Goal: Task Accomplishment & Management: Manage account settings

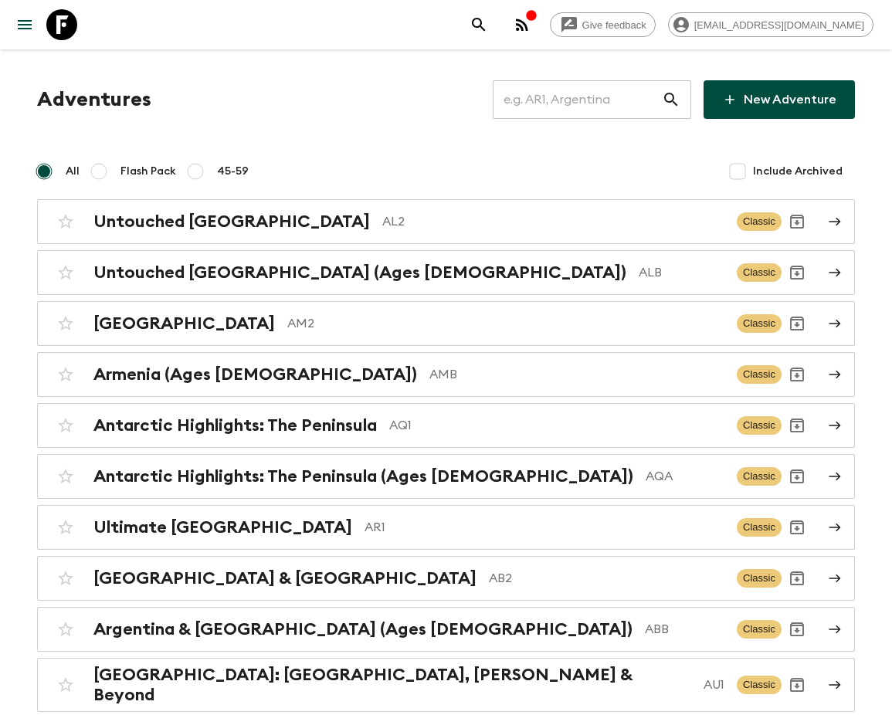
click at [601, 100] on input "text" at bounding box center [577, 99] width 169 height 43
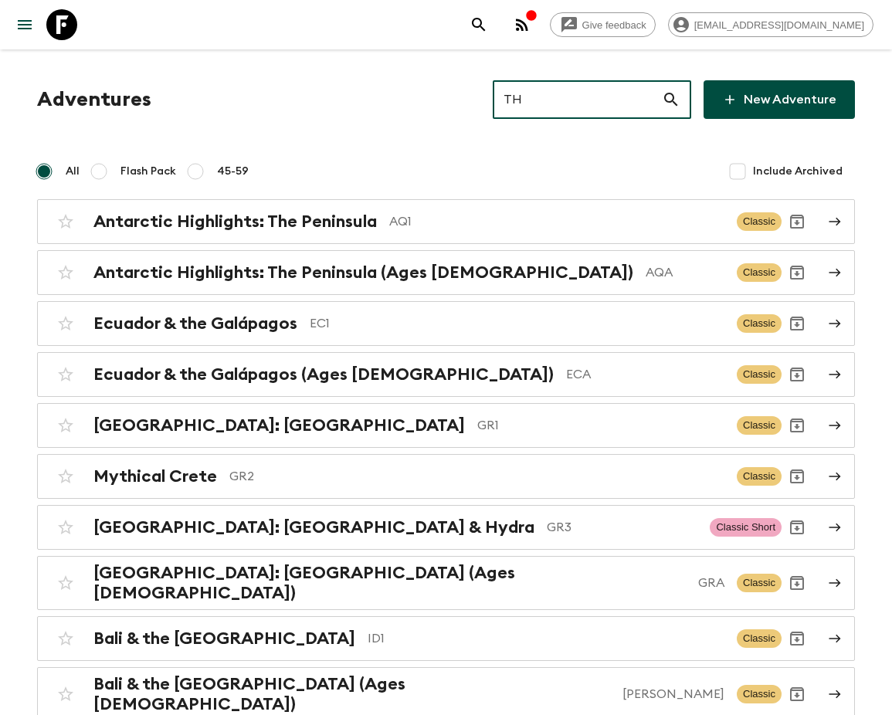
type input "TH2"
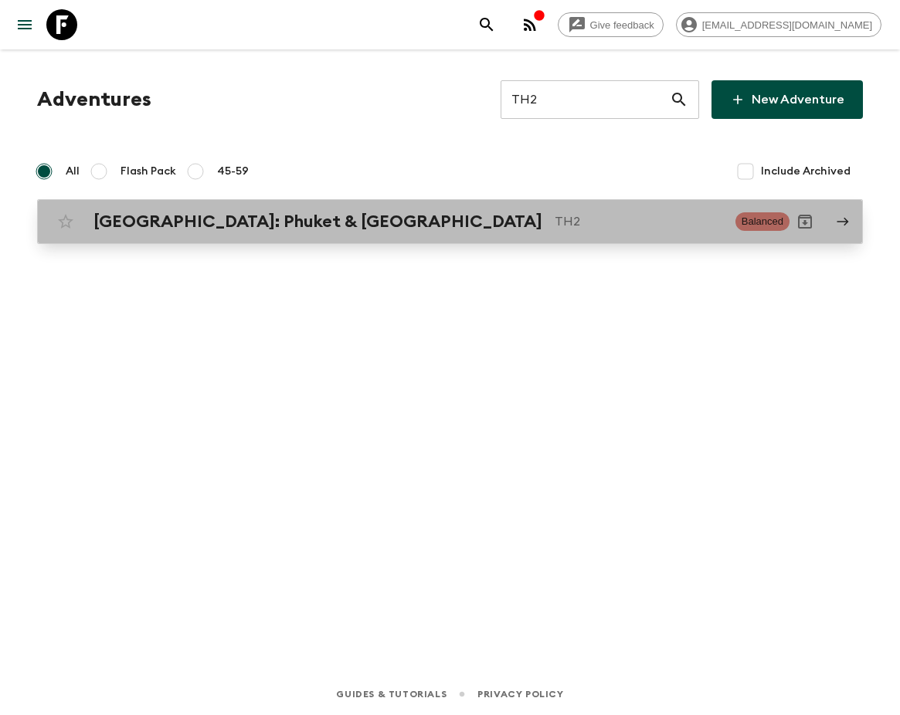
click at [236, 221] on h2 "[GEOGRAPHIC_DATA]: Phuket & [GEOGRAPHIC_DATA]" at bounding box center [317, 222] width 449 height 20
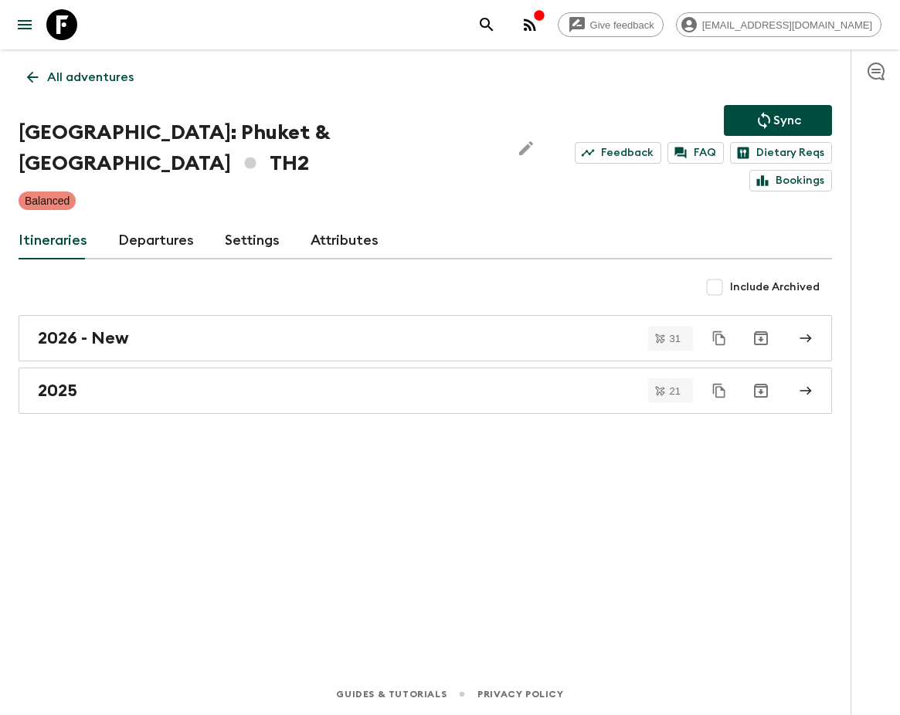
click at [151, 222] on link "Departures" at bounding box center [156, 240] width 76 height 37
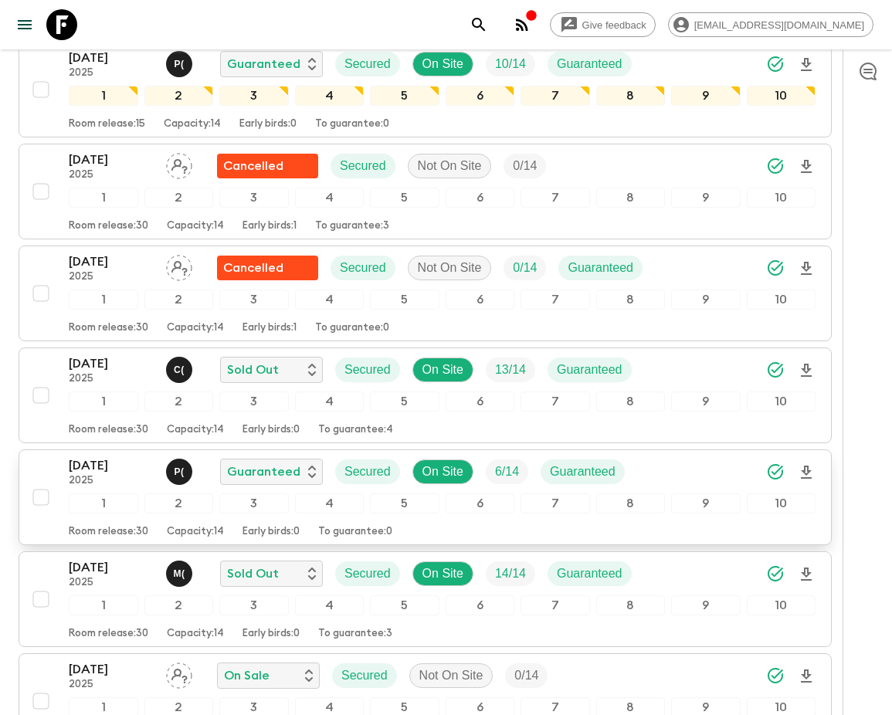
scroll to position [927, 0]
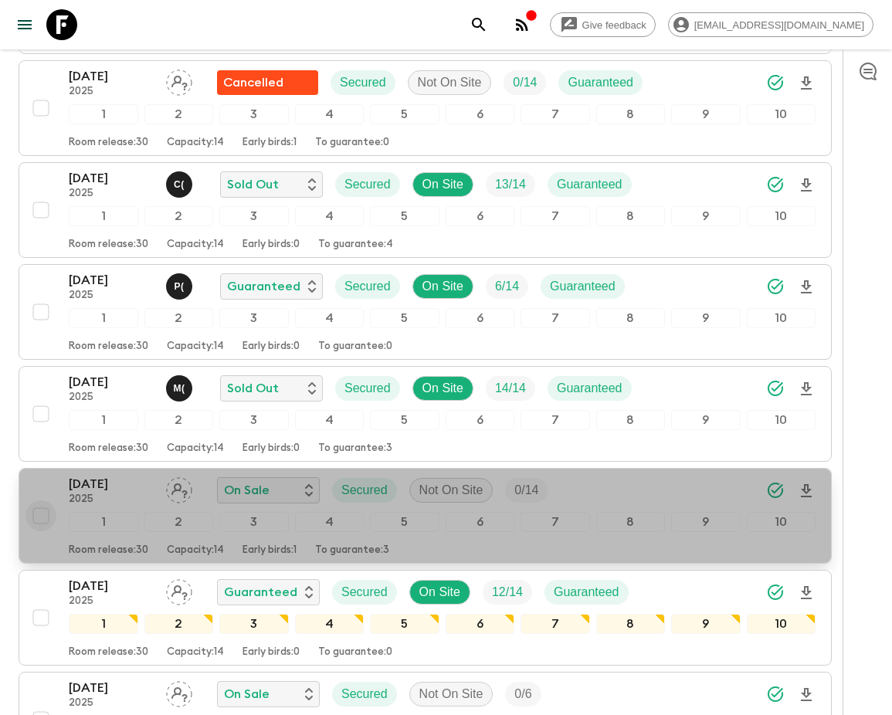
click at [39, 501] on input "checkbox" at bounding box center [40, 516] width 31 height 31
checkbox input "true"
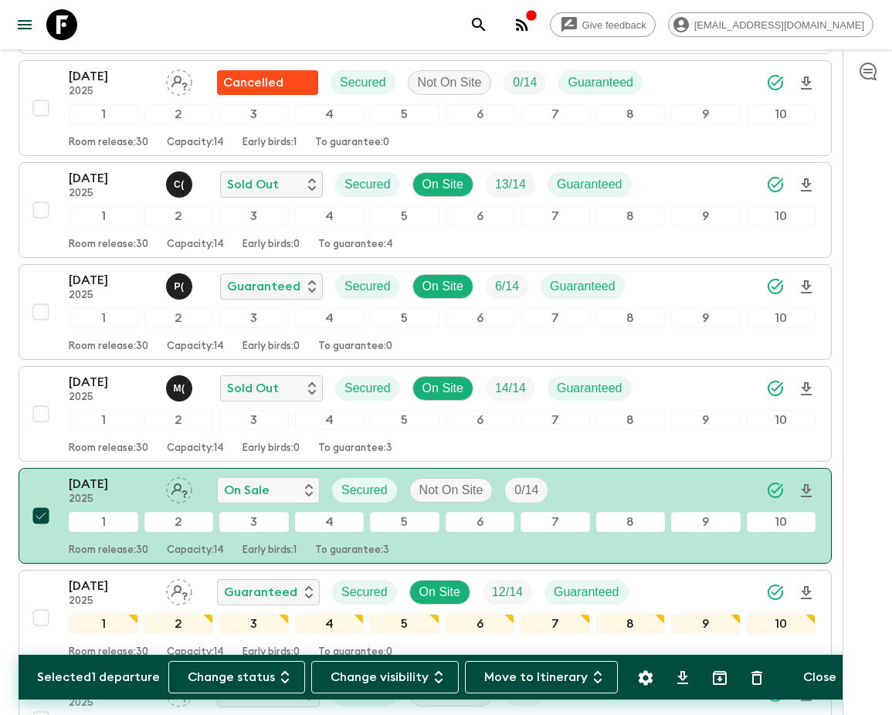
click at [39, 671] on p "Selected 1 departure" at bounding box center [98, 677] width 123 height 19
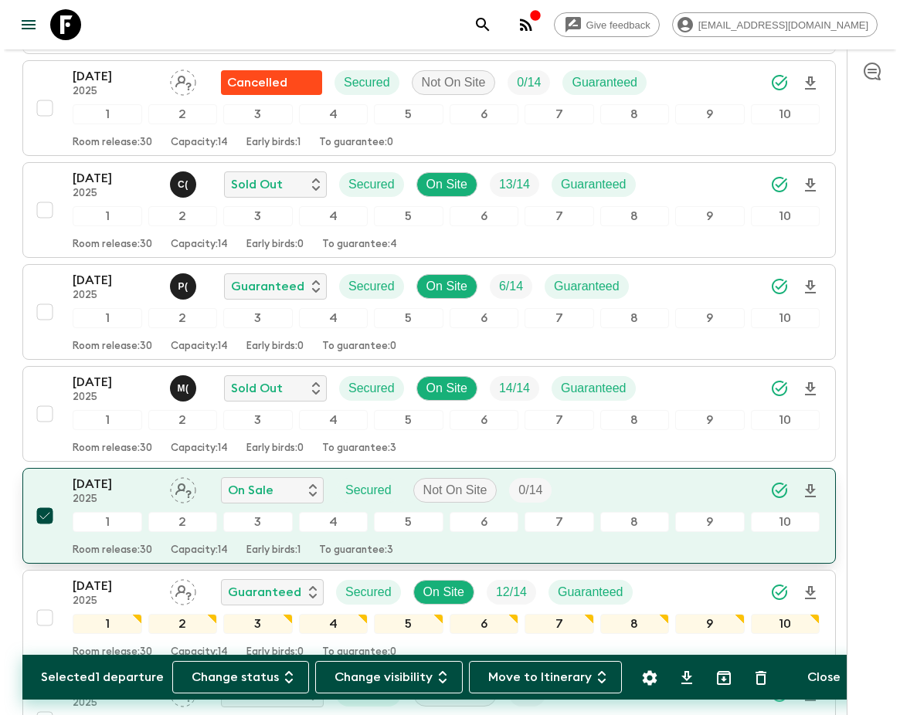
scroll to position [1020, 0]
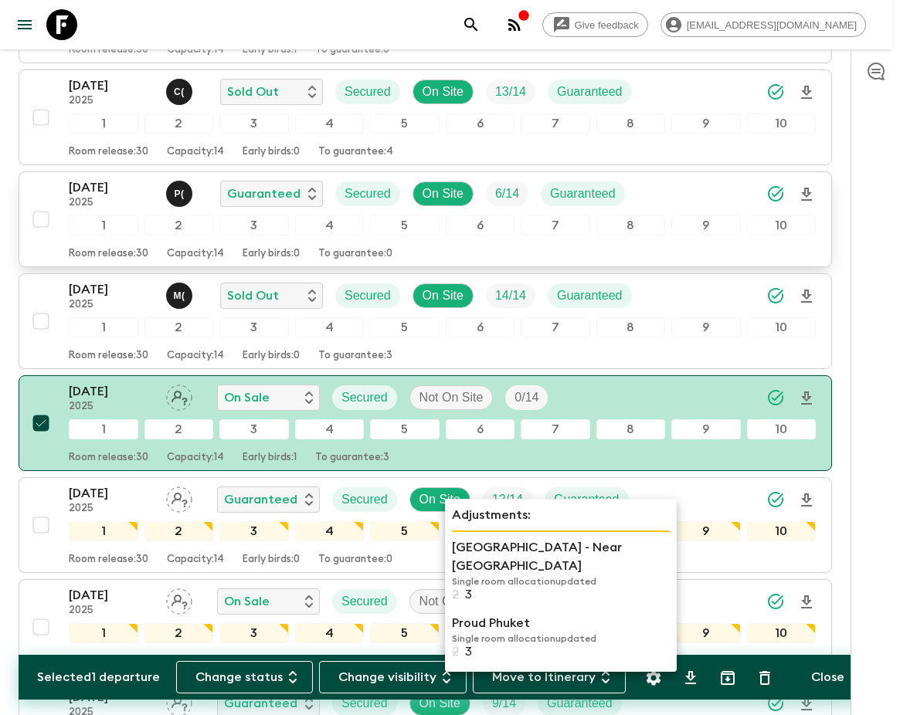
click at [236, 242] on div "Room release: 30 Capacity: 14 Early birds: 0 To guarantee: 0" at bounding box center [442, 251] width 747 height 19
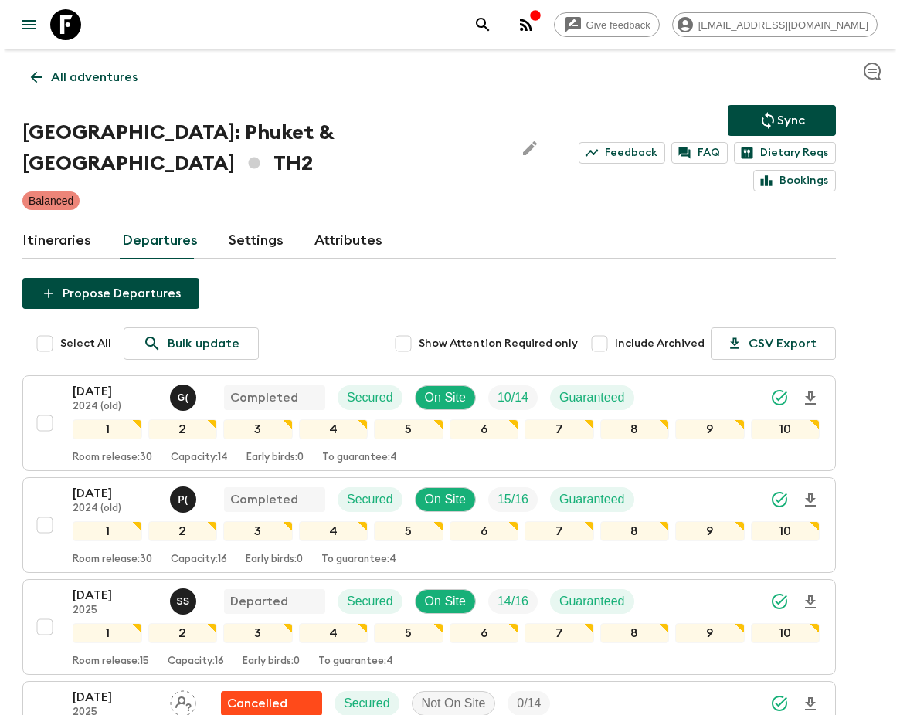
scroll to position [1012, 0]
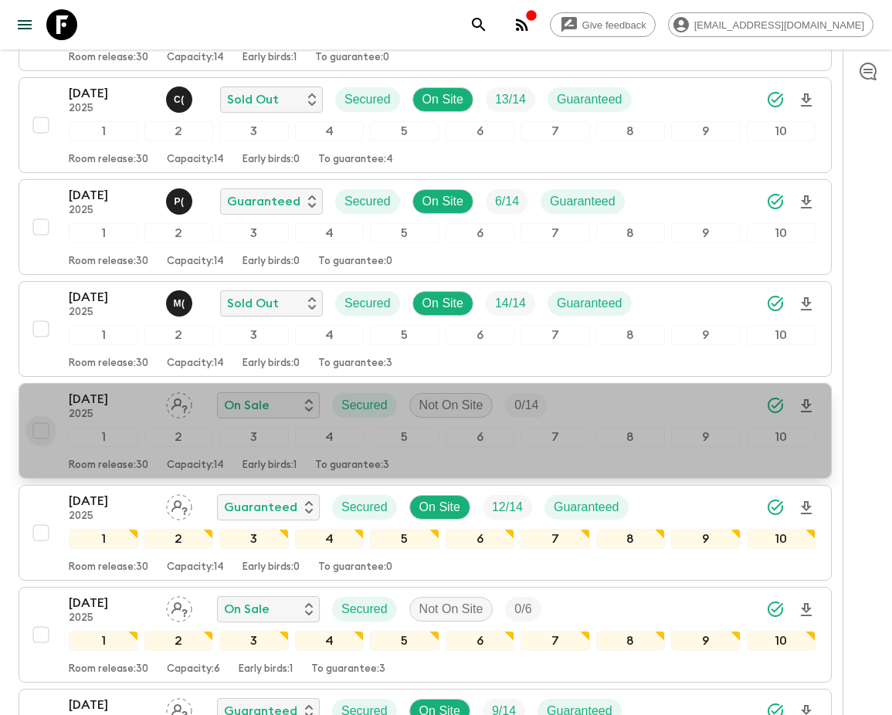
click at [39, 416] on input "checkbox" at bounding box center [40, 431] width 31 height 31
checkbox input "true"
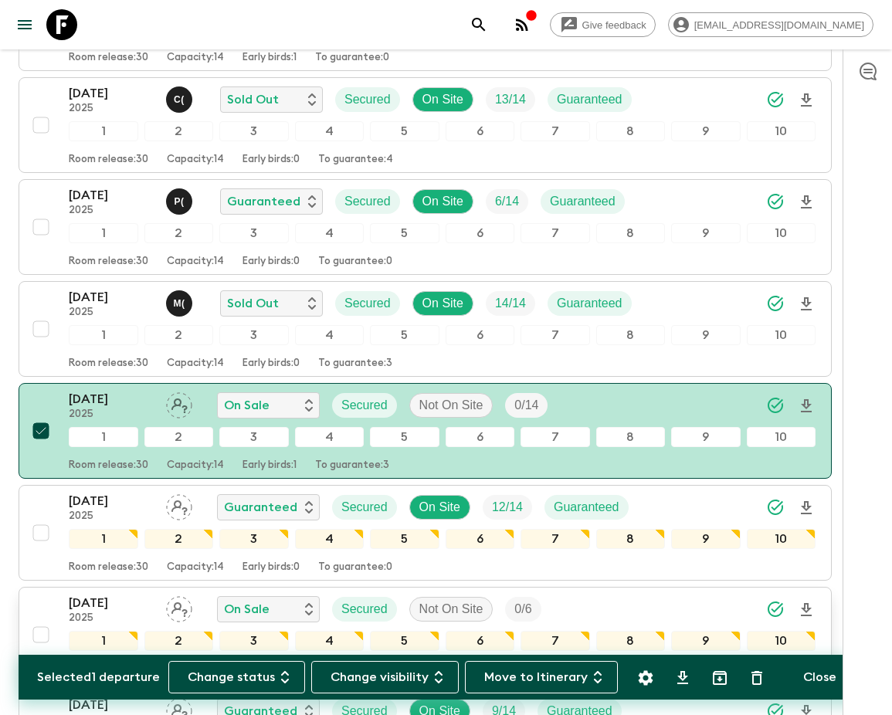
click at [39, 620] on input "checkbox" at bounding box center [40, 635] width 31 height 31
checkbox input "true"
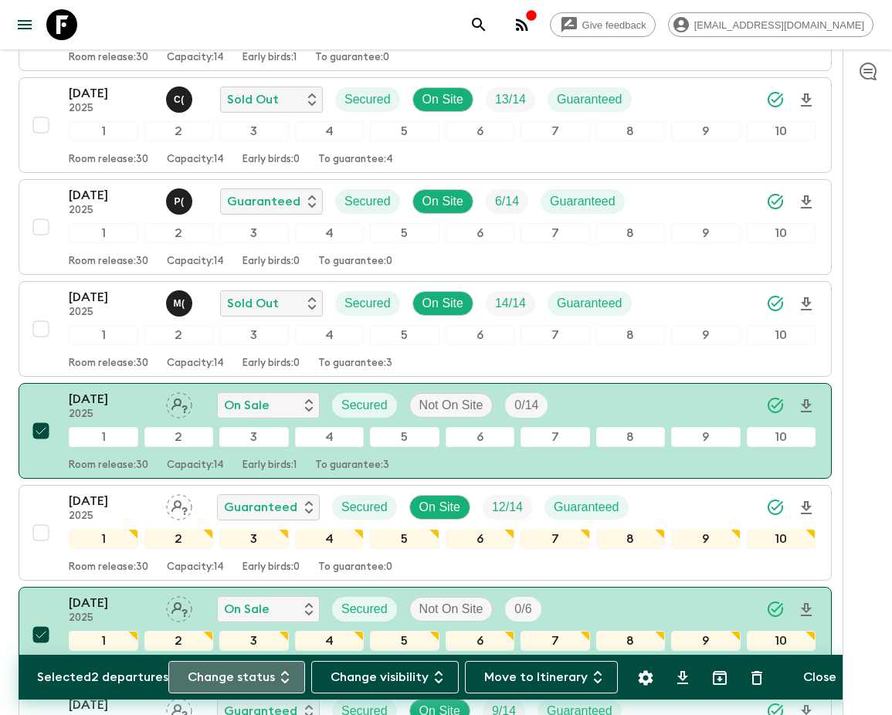
click at [246, 677] on button "Change status" at bounding box center [236, 677] width 137 height 32
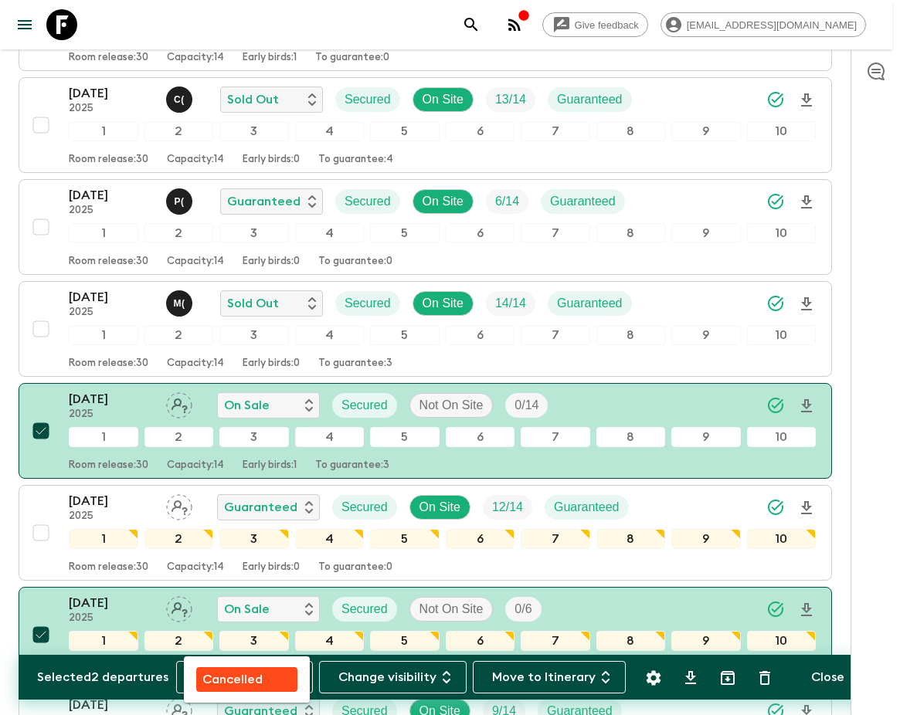
click at [232, 679] on p "Cancelled" at bounding box center [232, 680] width 60 height 19
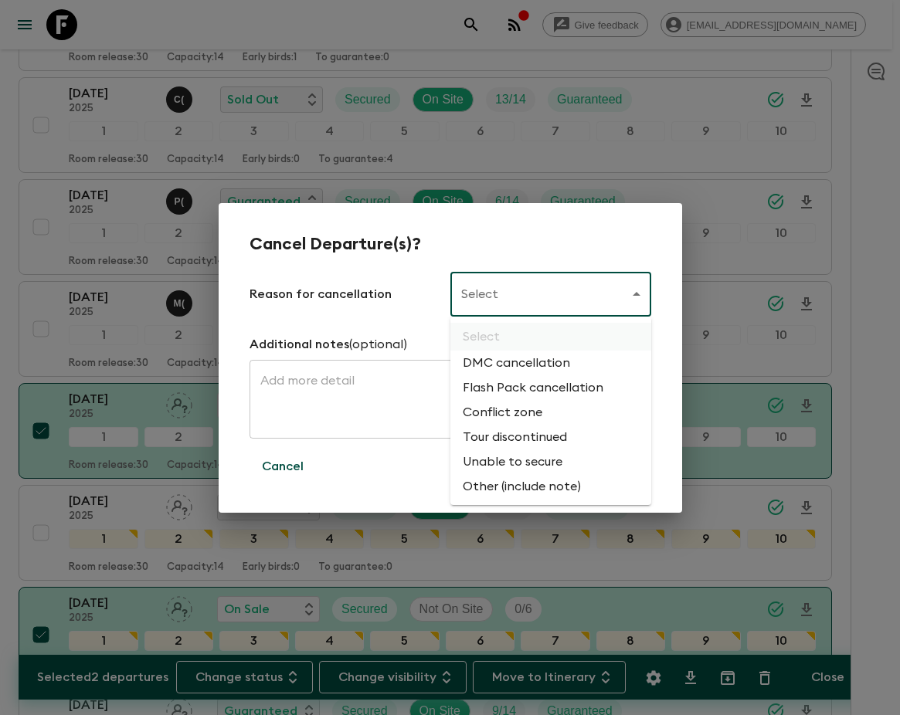
click at [530, 389] on li "Flash Pack cancellation" at bounding box center [550, 387] width 201 height 25
type input "FLASHPACK_CANCELLATION"
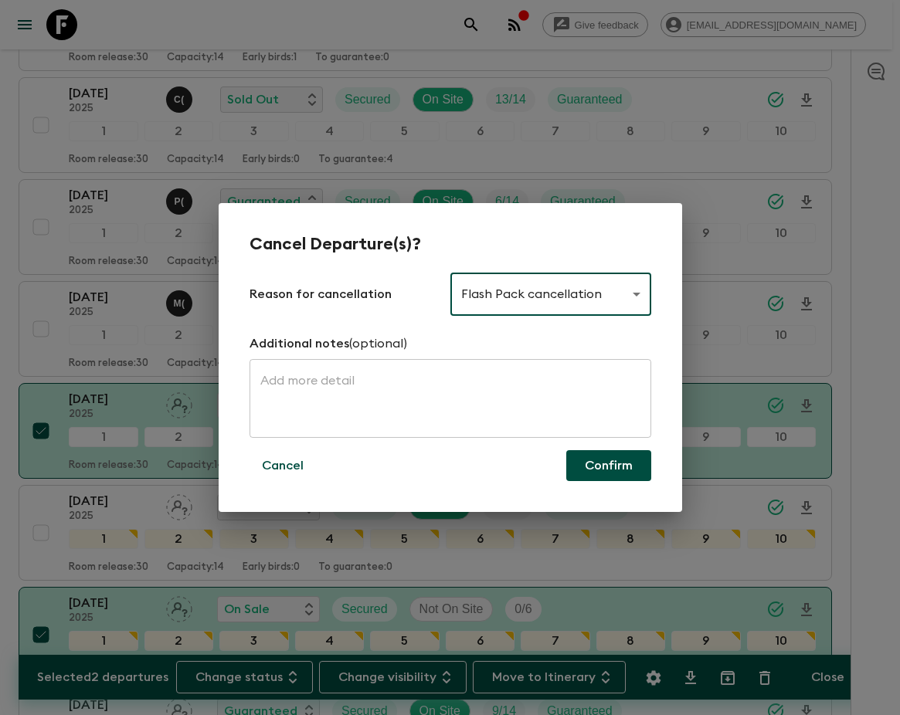
click at [609, 466] on button "Confirm" at bounding box center [608, 465] width 85 height 31
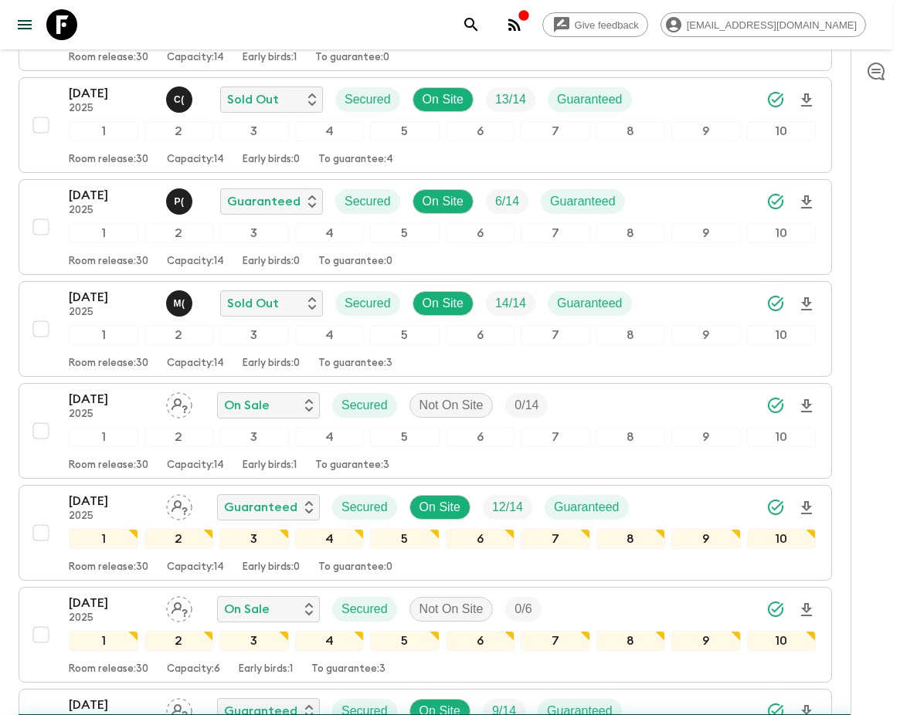
checkbox input "false"
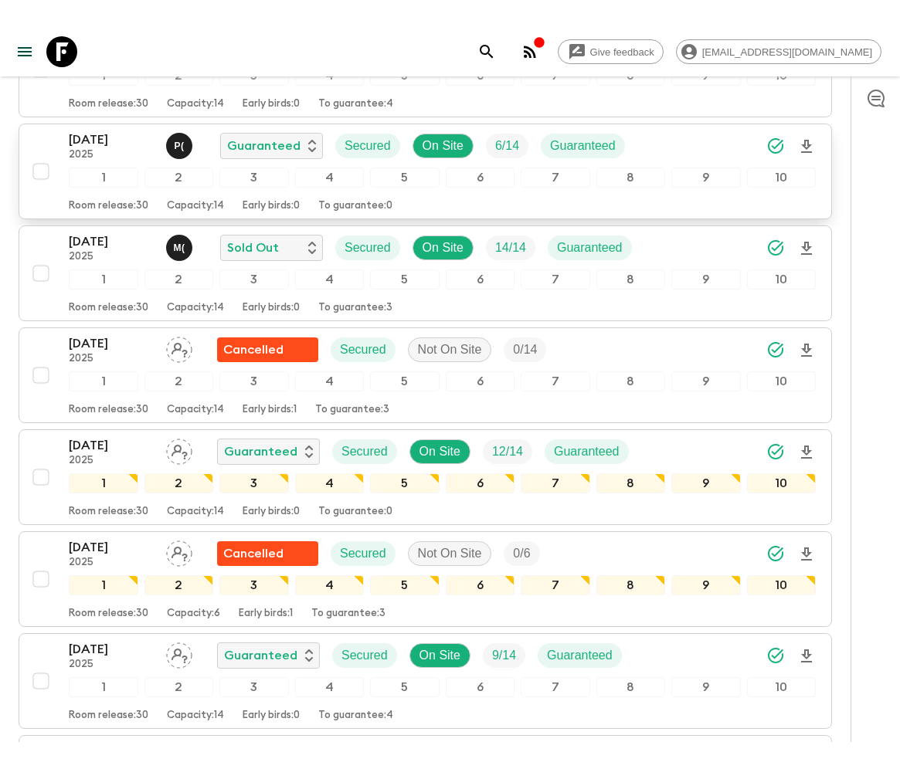
scroll to position [1107, 0]
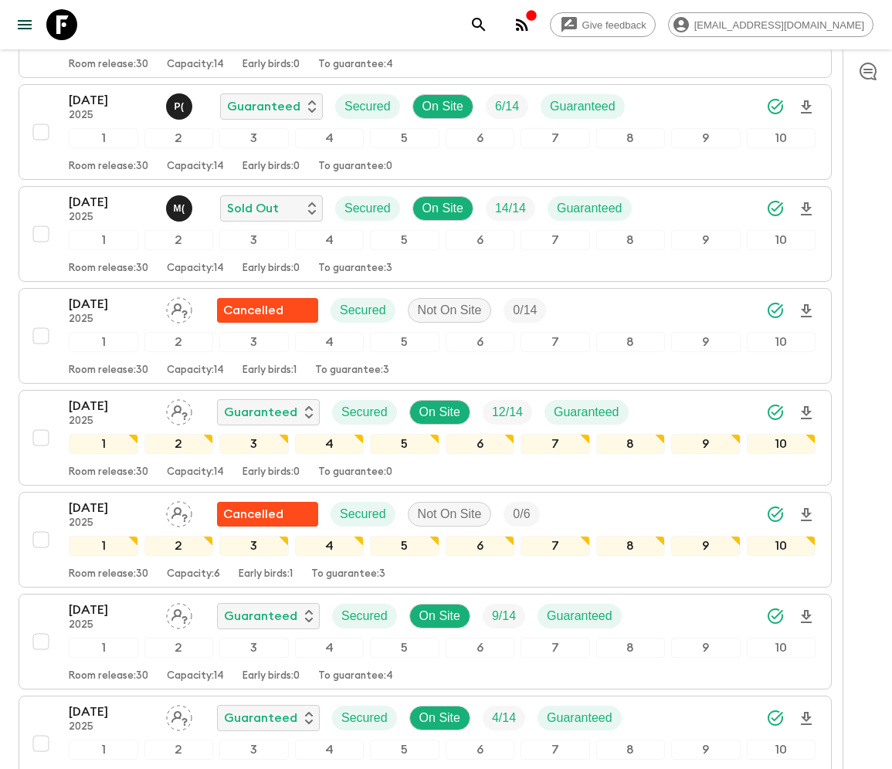
click at [24, 24] on icon "menu" at bounding box center [25, 24] width 14 height 9
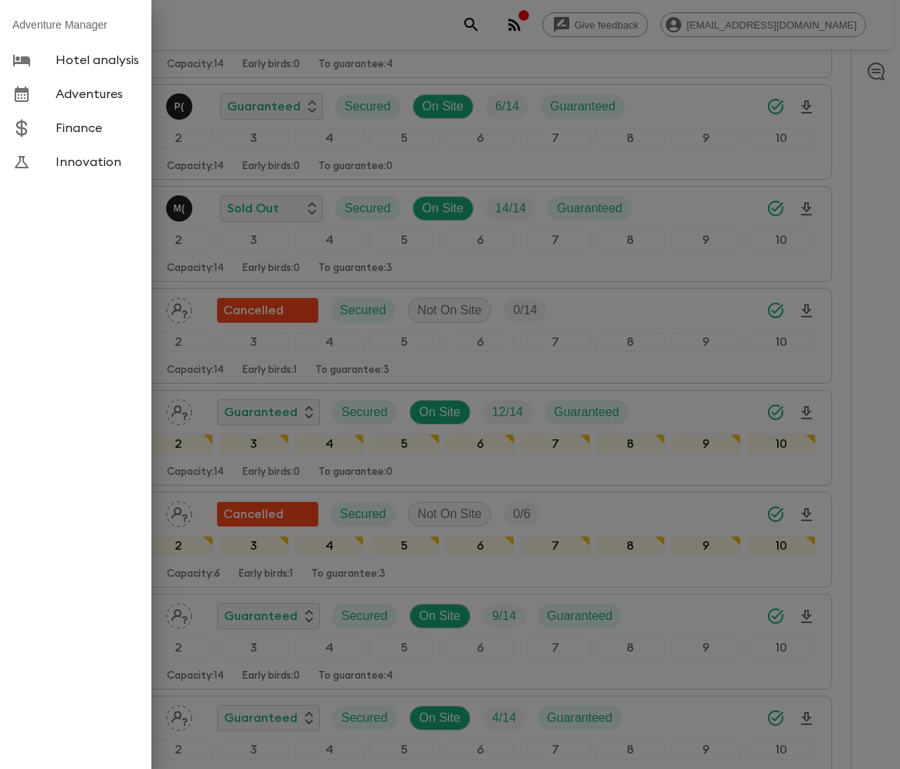
click at [89, 95] on span "Adventures" at bounding box center [97, 94] width 83 height 15
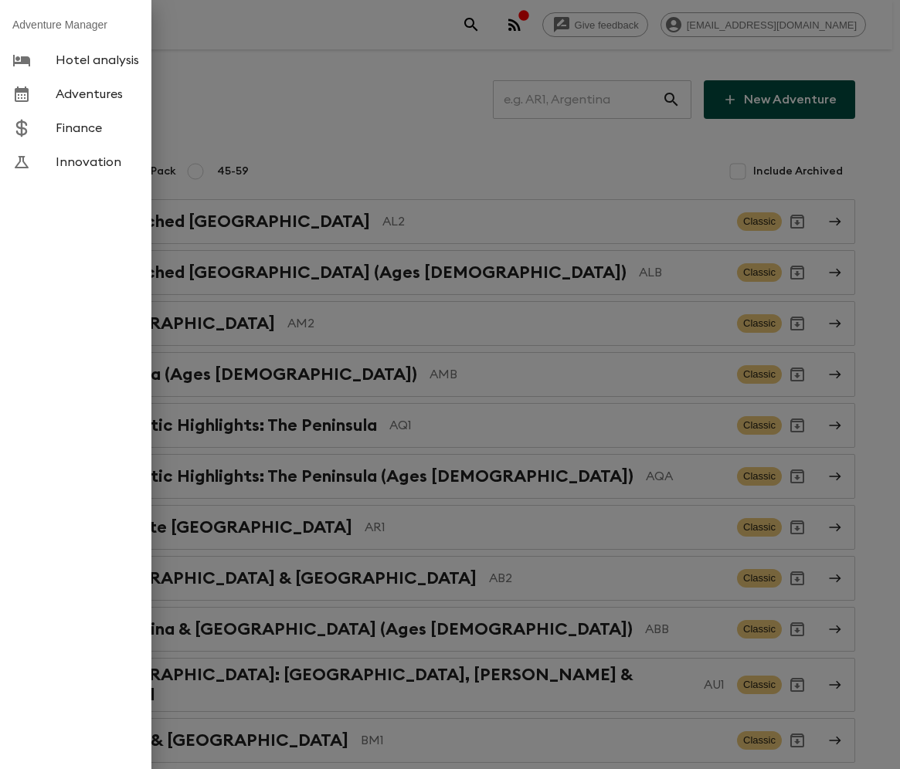
click at [588, 100] on div at bounding box center [450, 384] width 900 height 769
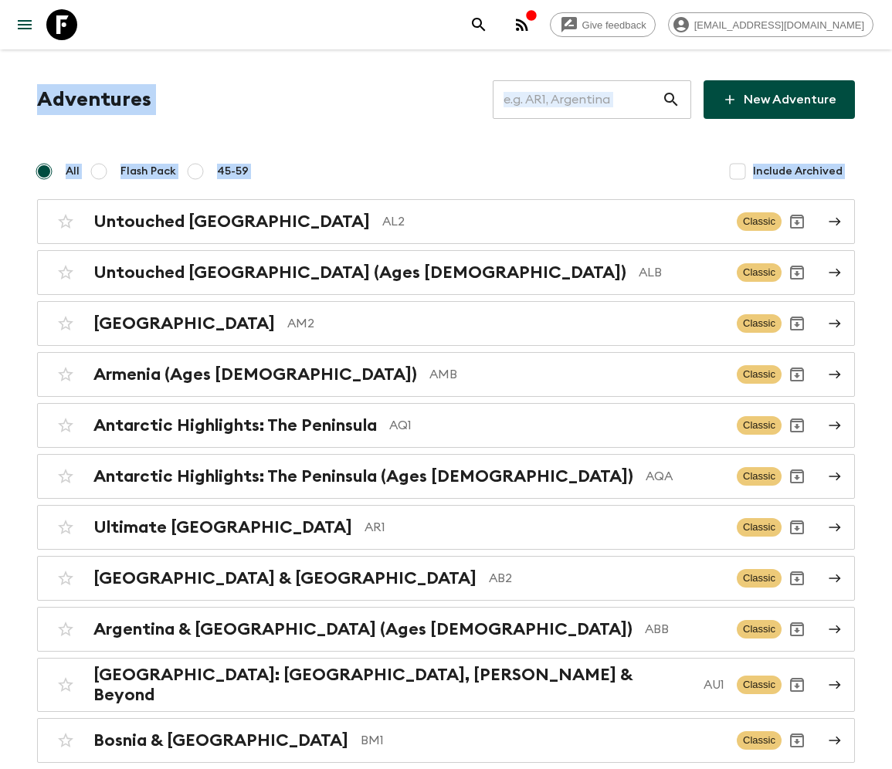
click at [9, 9] on button "menu" at bounding box center [24, 24] width 31 height 31
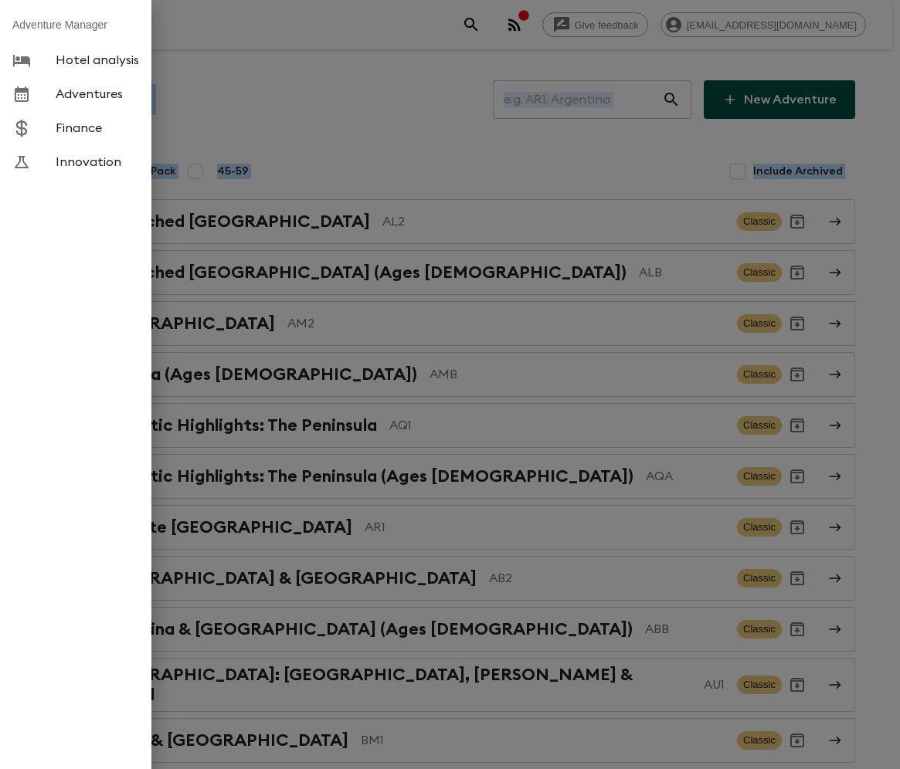
click at [412, 335] on div at bounding box center [450, 384] width 900 height 769
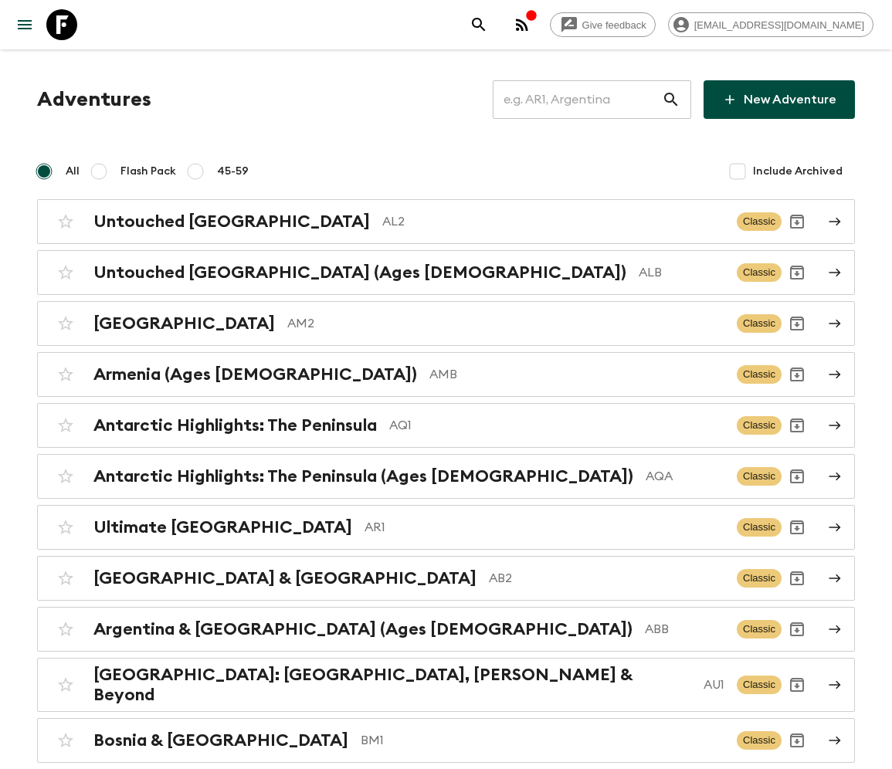
click at [672, 100] on icon at bounding box center [671, 99] width 19 height 19
click at [588, 100] on input "text" at bounding box center [577, 99] width 169 height 43
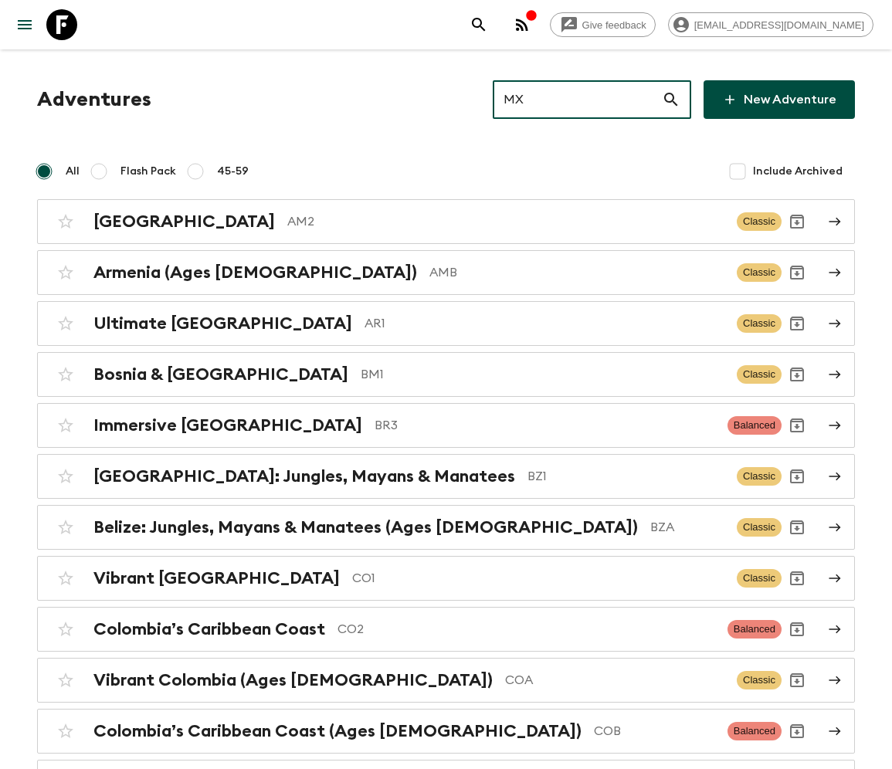
type input "MX2"
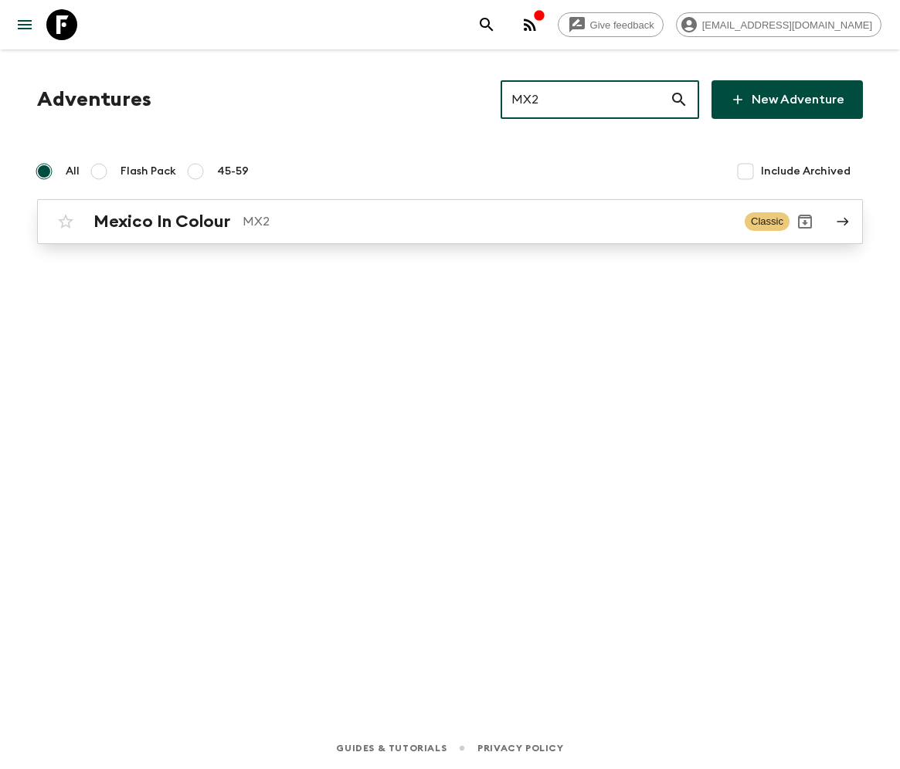
click at [161, 221] on h2 "Mexico In Colour" at bounding box center [161, 222] width 137 height 20
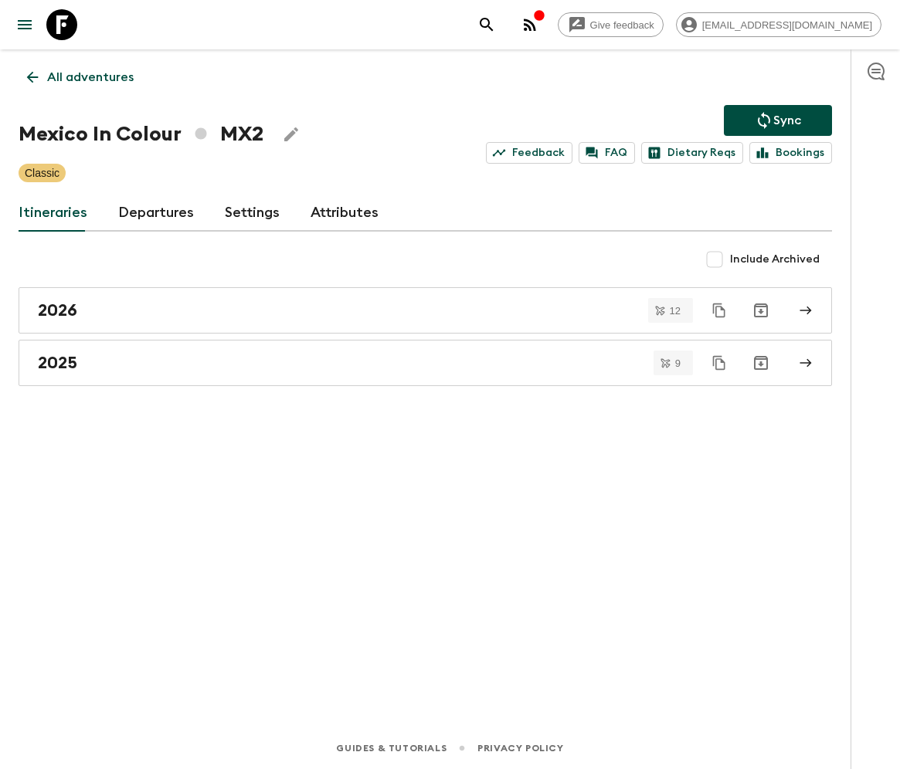
click at [153, 212] on link "Departures" at bounding box center [156, 213] width 76 height 37
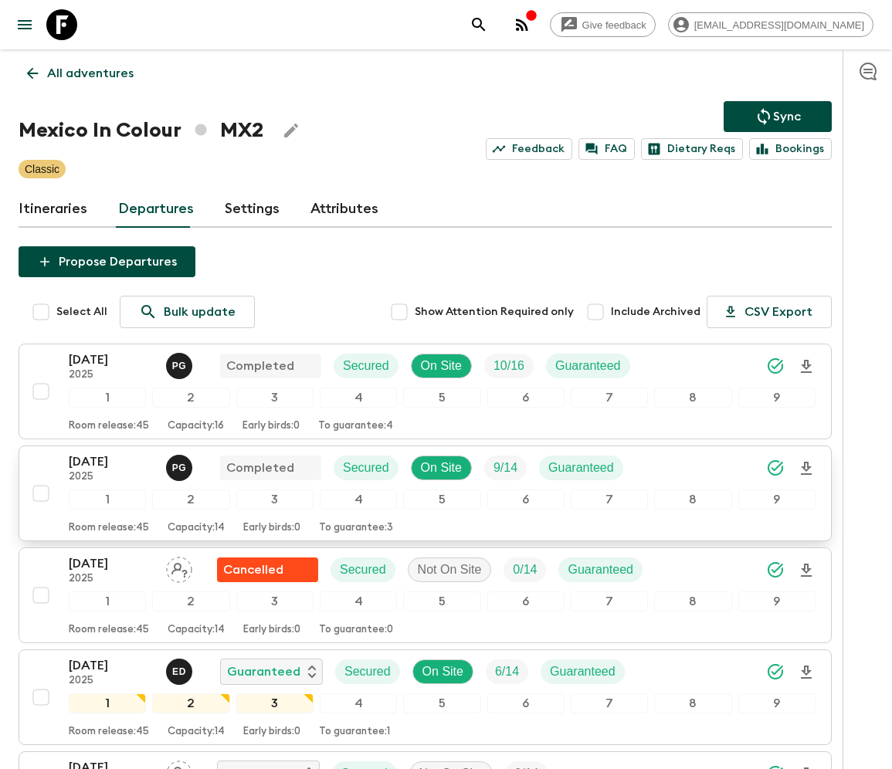
scroll to position [189, 0]
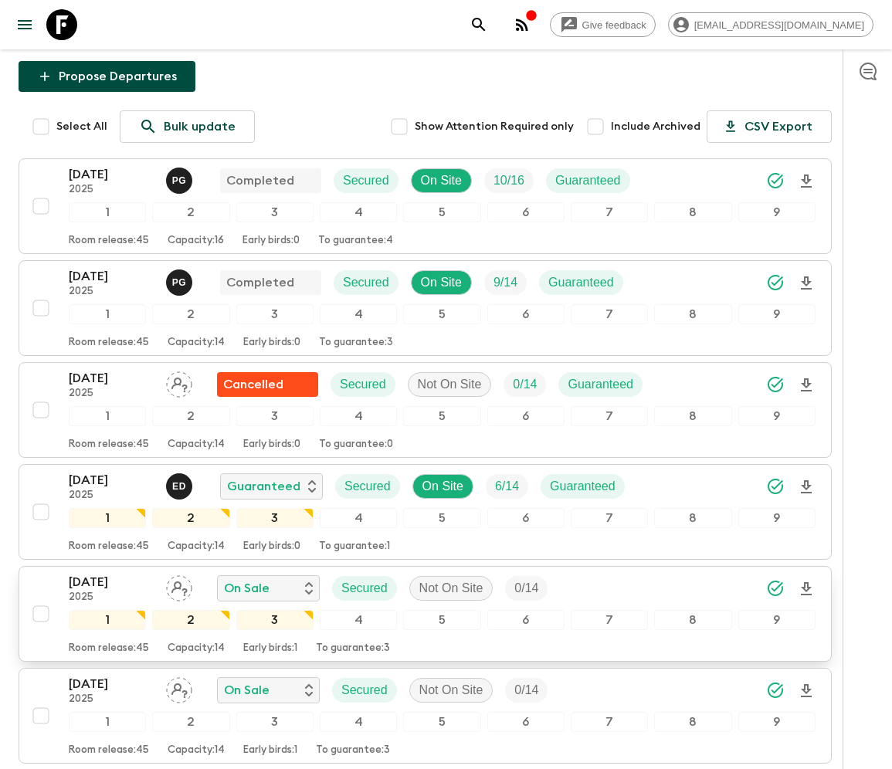
click at [39, 610] on input "checkbox" at bounding box center [40, 614] width 31 height 31
checkbox input "true"
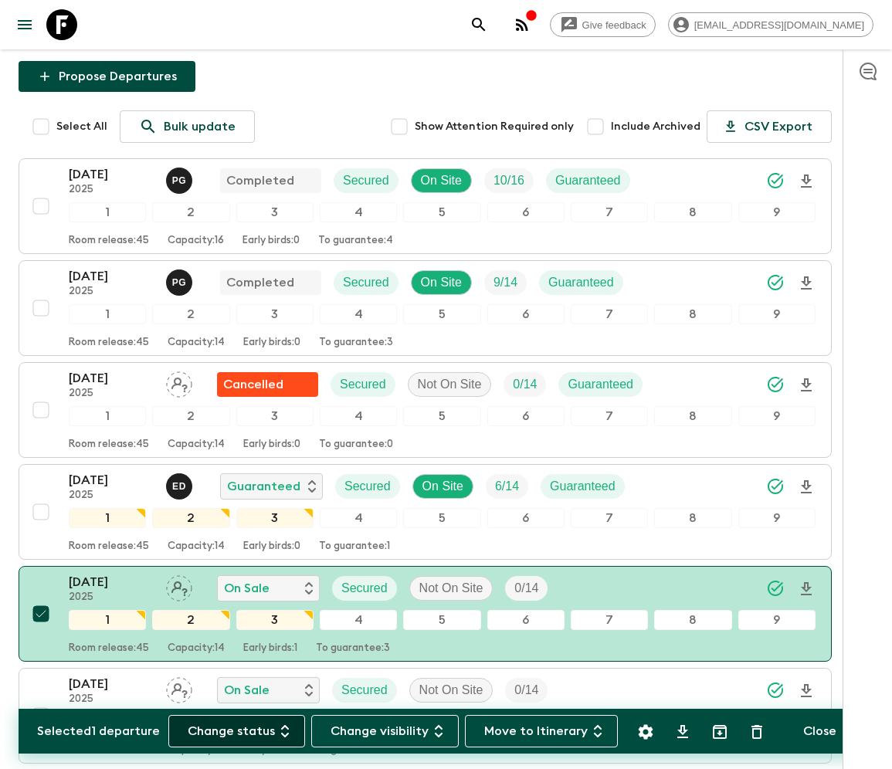
click at [246, 715] on button "Change status" at bounding box center [236, 731] width 137 height 32
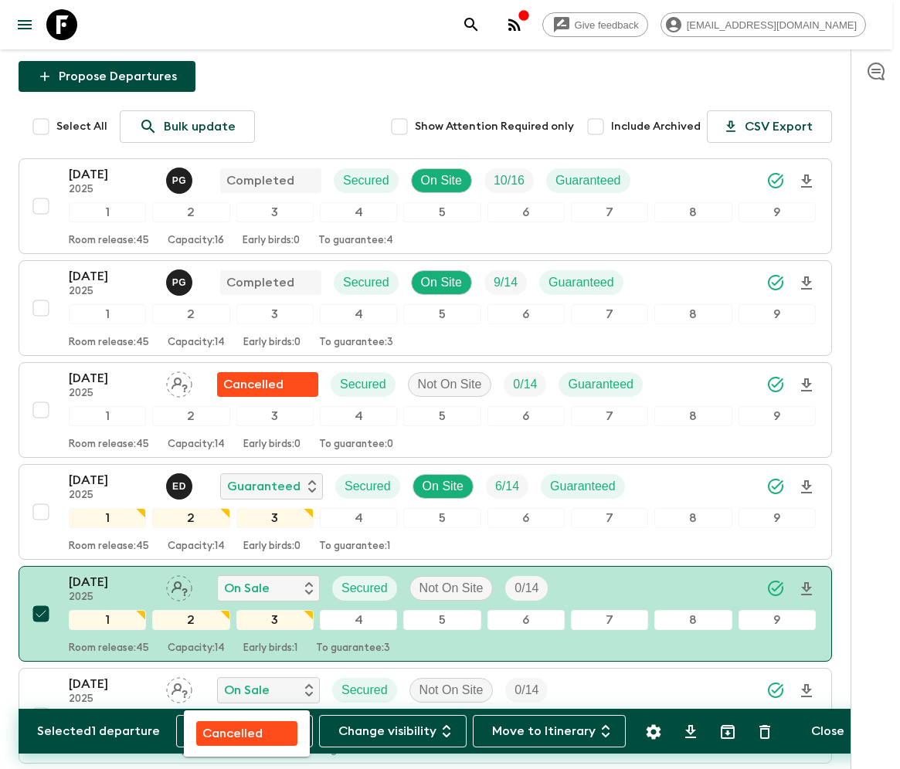
click at [246, 715] on p "Cancelled" at bounding box center [232, 734] width 60 height 19
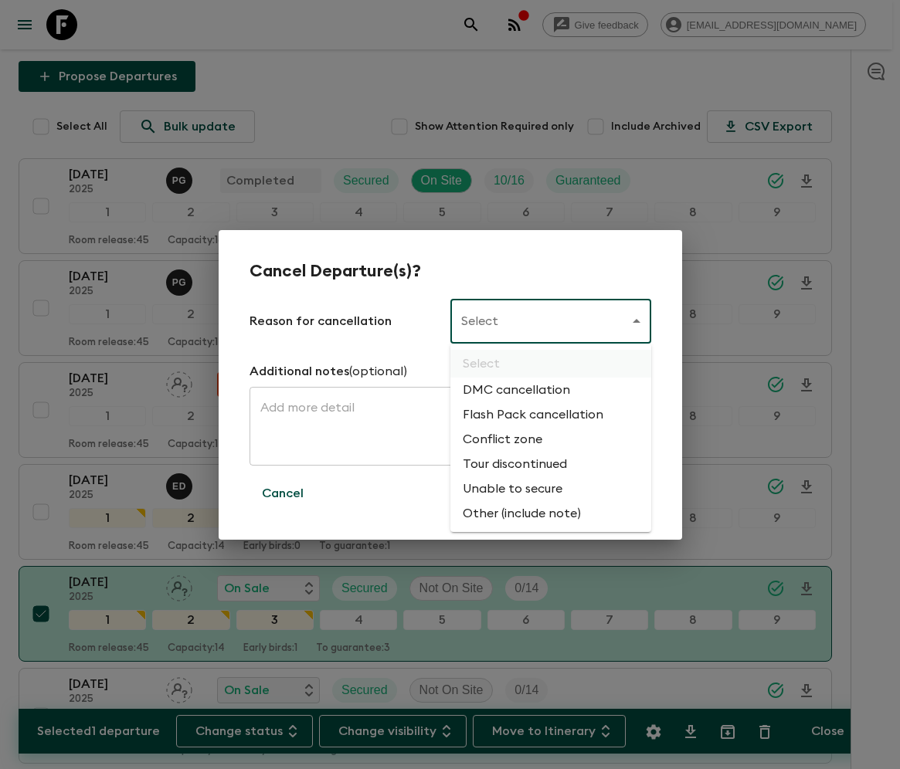
click at [530, 416] on li "Flash Pack cancellation" at bounding box center [550, 415] width 201 height 25
type input "FLASHPACK_CANCELLATION"
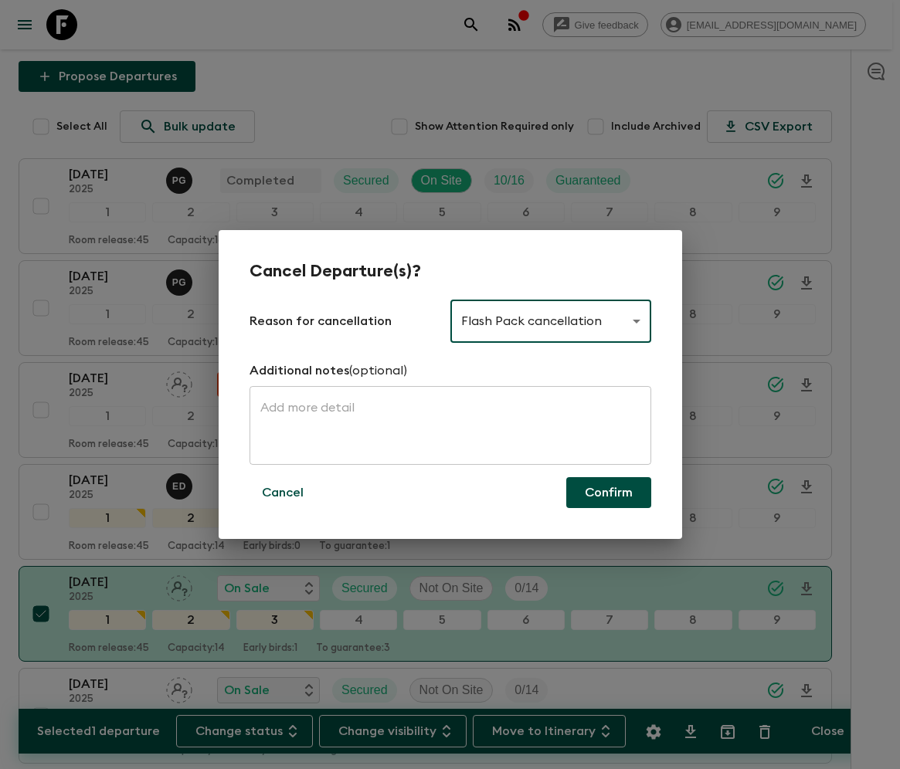
click at [609, 493] on button "Confirm" at bounding box center [608, 492] width 85 height 31
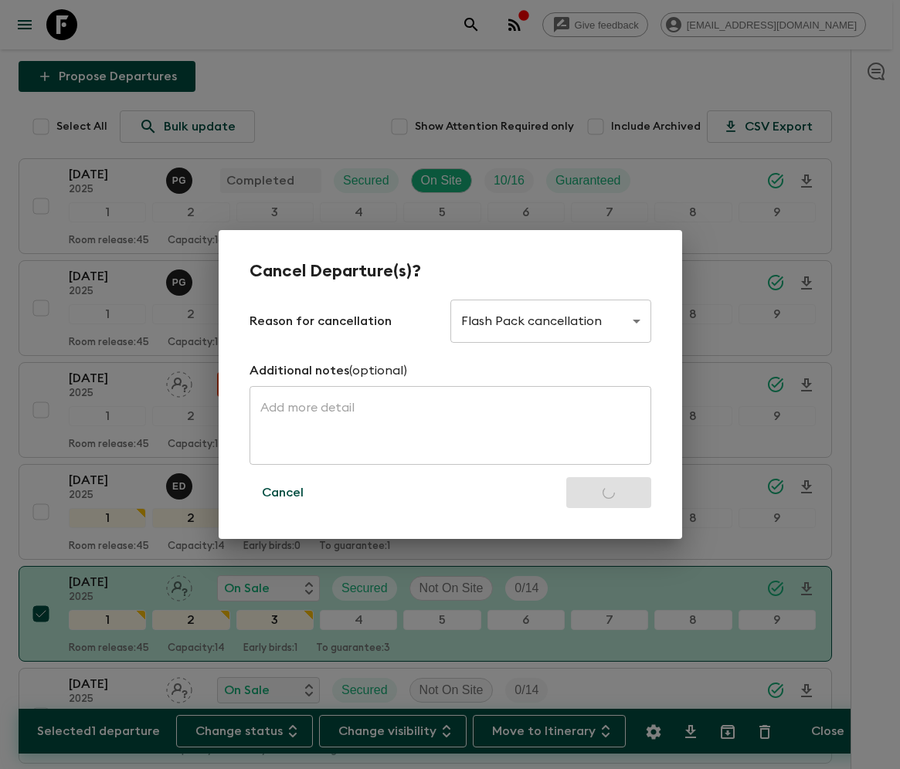
checkbox input "false"
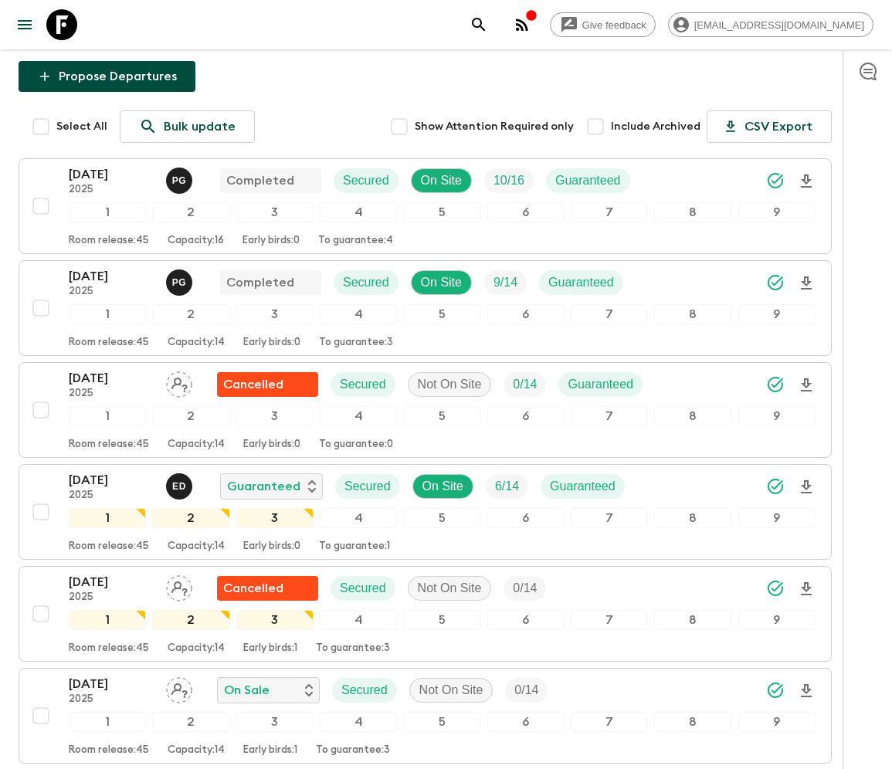
click at [62, 23] on icon at bounding box center [61, 24] width 31 height 31
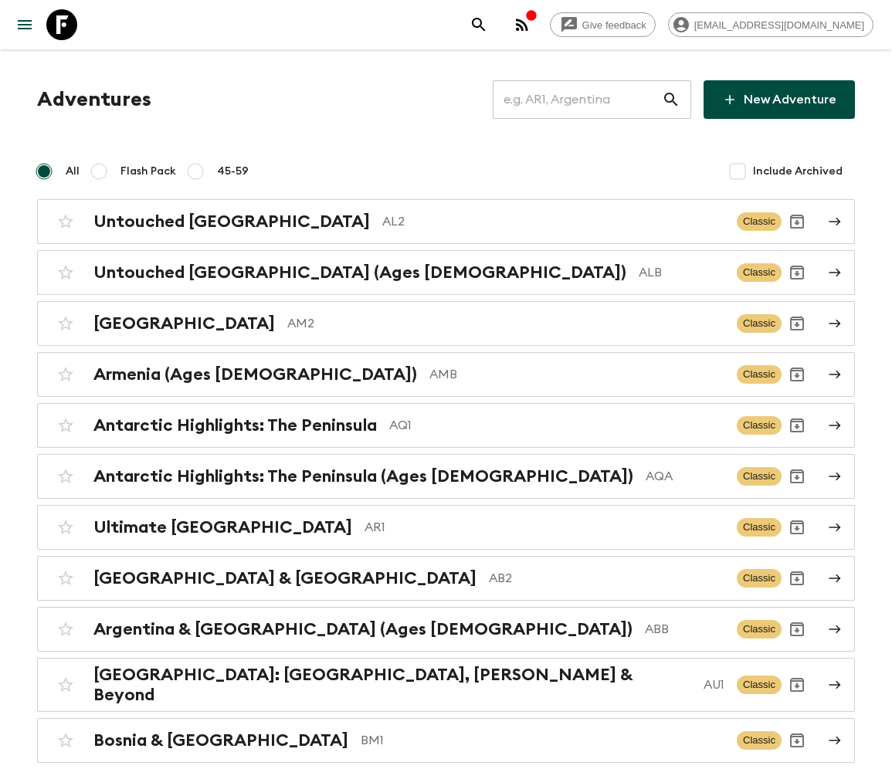
click at [588, 99] on input "text" at bounding box center [577, 99] width 169 height 43
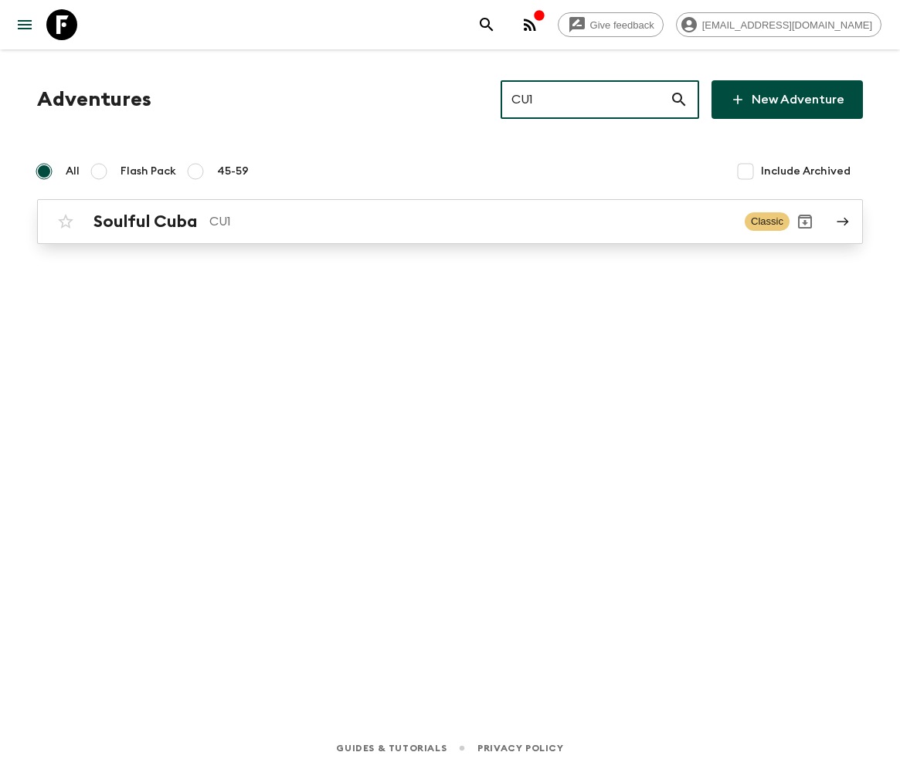
type input "CU1"
click at [144, 221] on h2 "Soulful Cuba" at bounding box center [145, 222] width 104 height 20
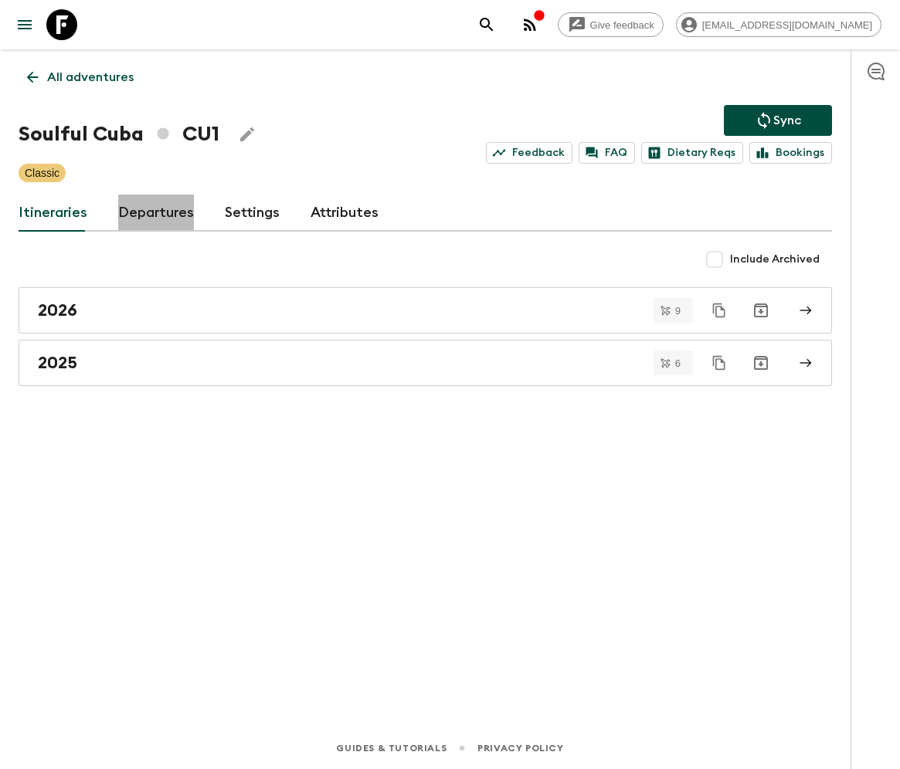
click at [153, 212] on link "Departures" at bounding box center [156, 213] width 76 height 37
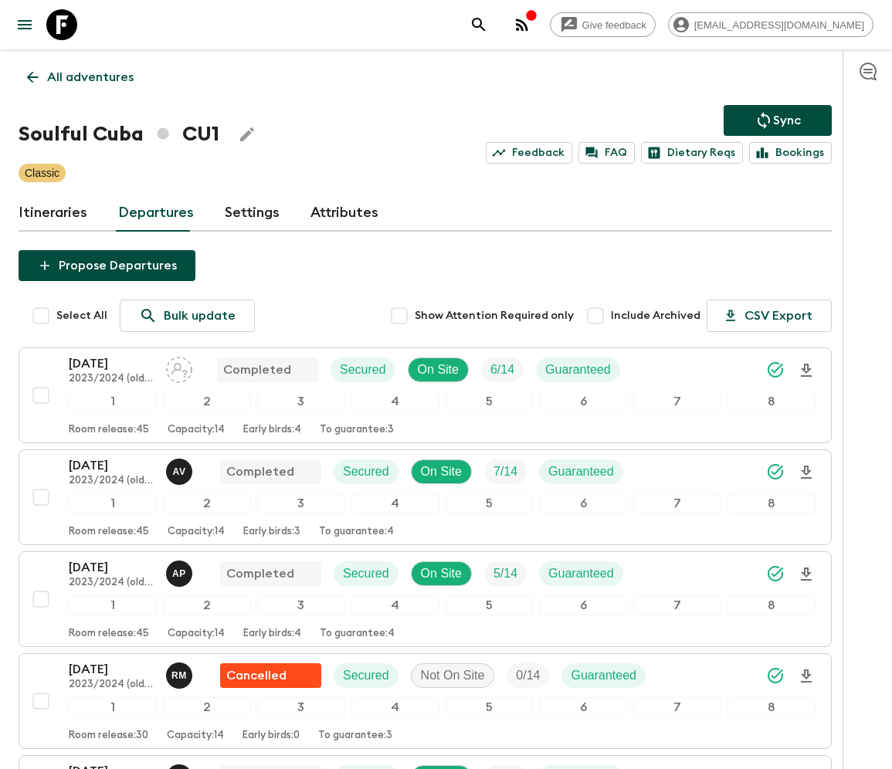
scroll to position [1187, 0]
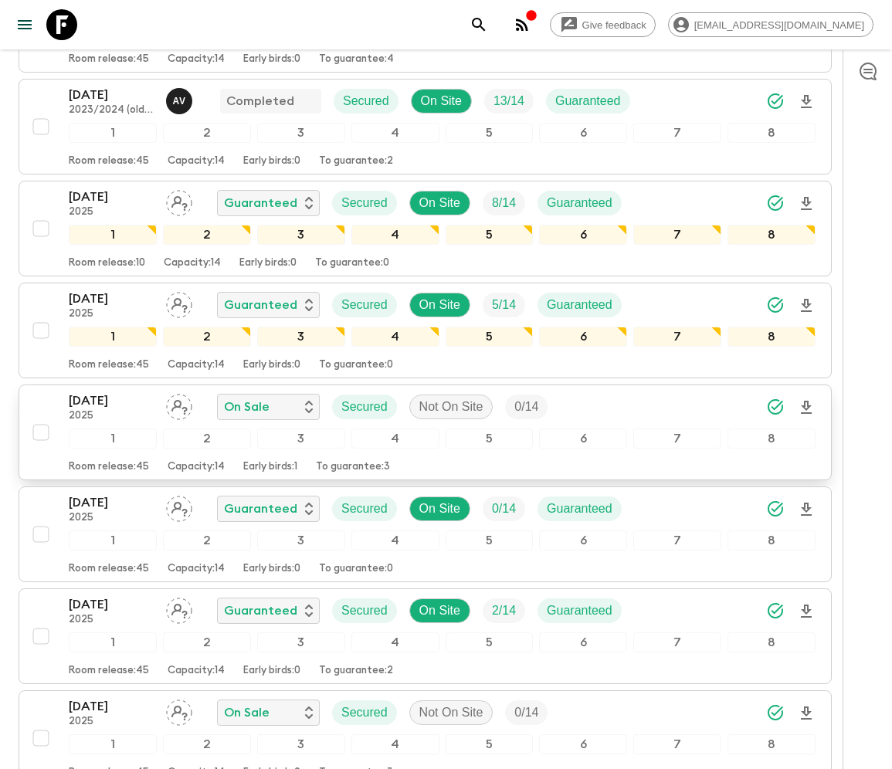
click at [39, 420] on input "checkbox" at bounding box center [40, 432] width 31 height 31
checkbox input "true"
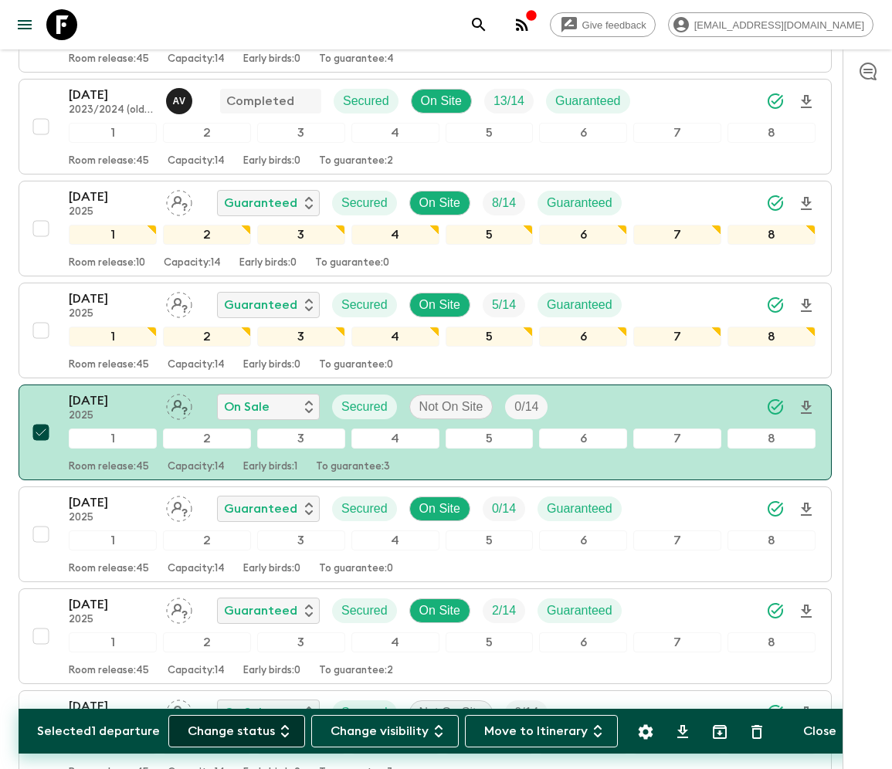
click at [246, 715] on button "Change status" at bounding box center [236, 731] width 137 height 32
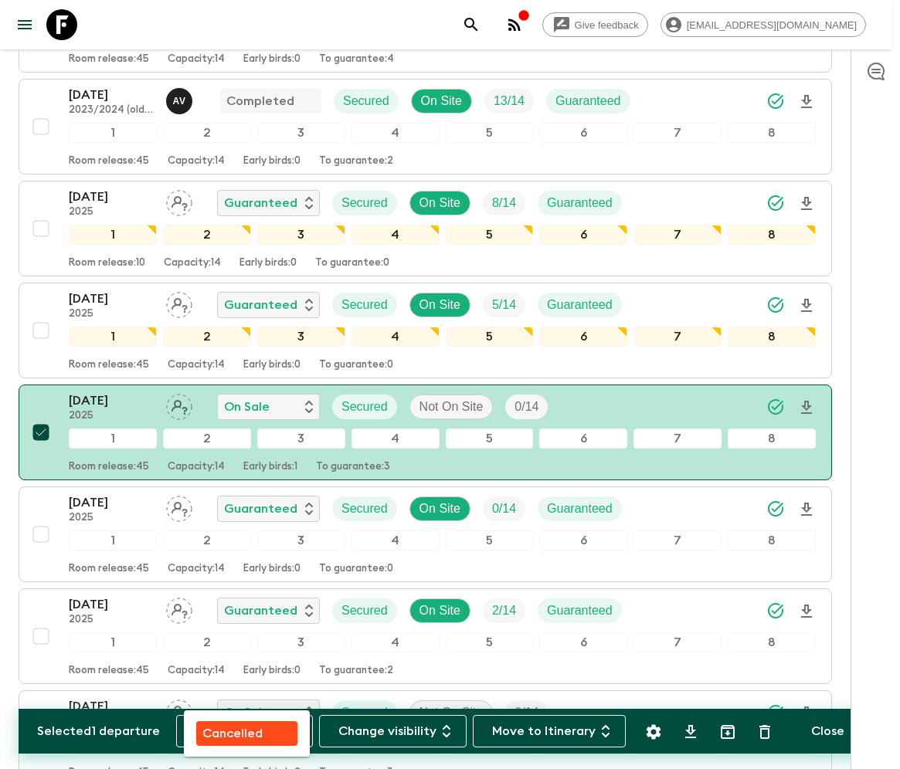
click at [246, 715] on p "Cancelled" at bounding box center [232, 734] width 60 height 19
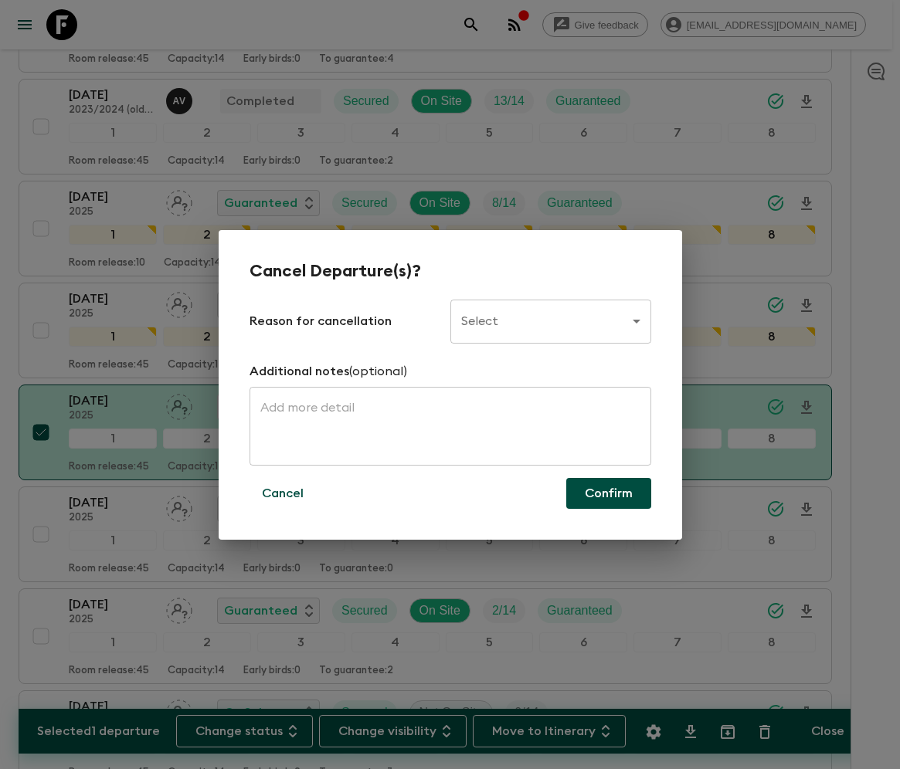
click at [549, 321] on body "Give feedback [PERSON_NAME][EMAIL_ADDRESS][DOMAIN_NAME] All adventures Soulful …" at bounding box center [450, 329] width 900 height 3032
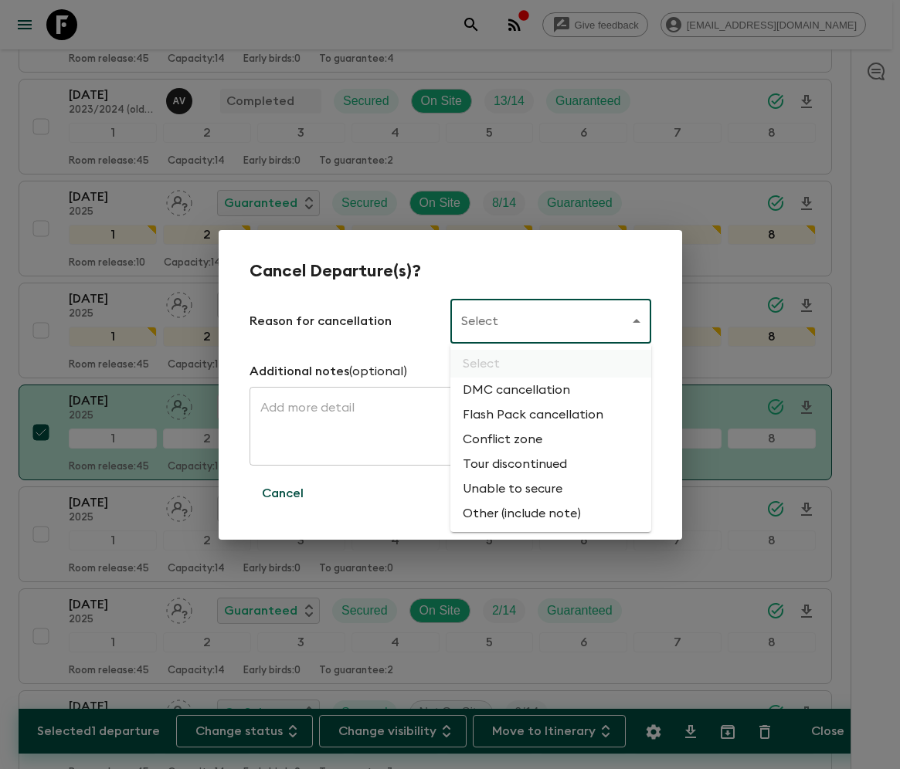
click at [530, 416] on li "Flash Pack cancellation" at bounding box center [550, 415] width 201 height 25
type input "FLASHPACK_CANCELLATION"
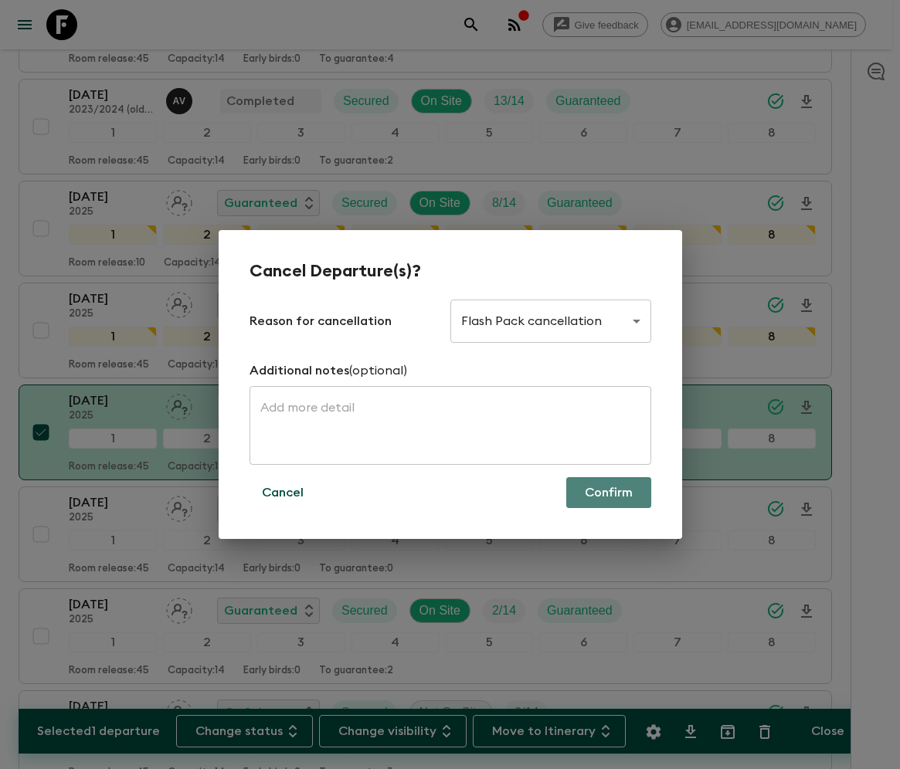
click at [607, 493] on button "Confirm" at bounding box center [608, 492] width 85 height 31
checkbox input "false"
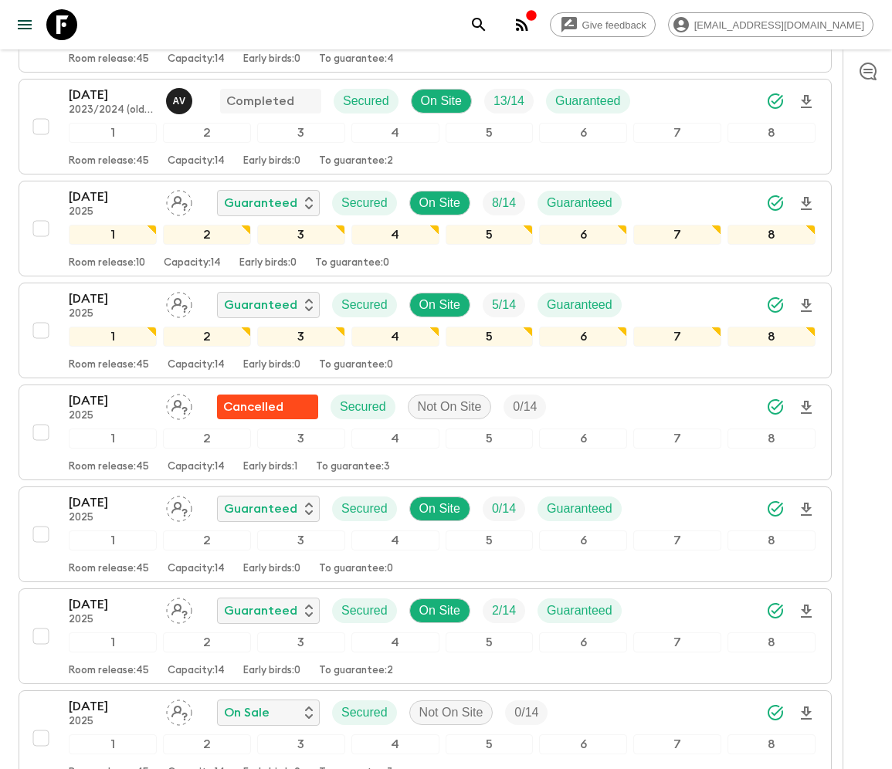
click at [62, 23] on icon at bounding box center [61, 24] width 31 height 31
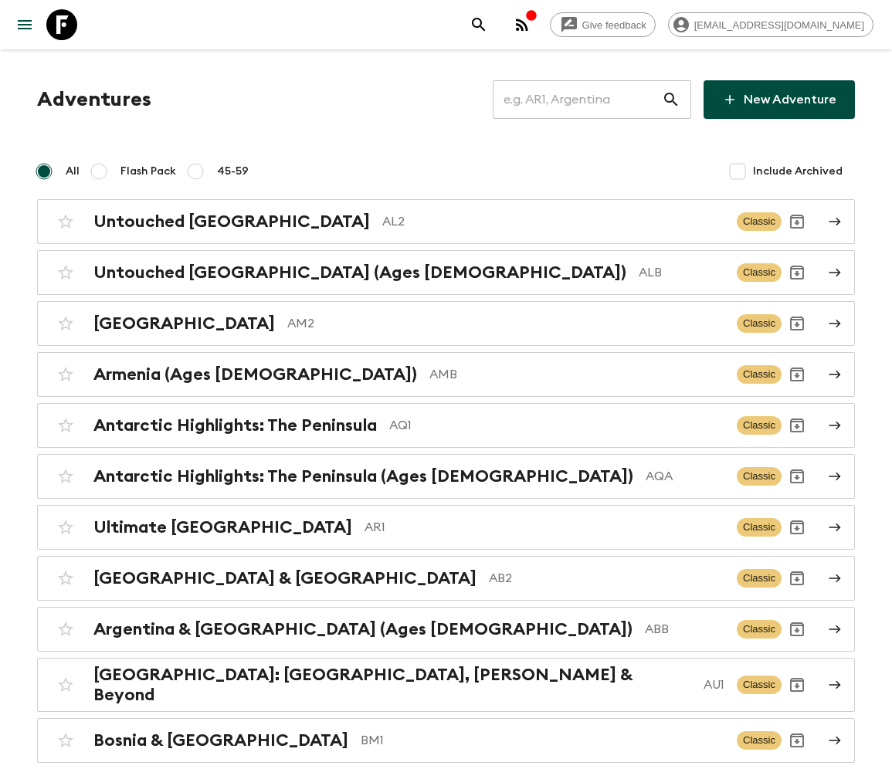
click at [588, 100] on input "text" at bounding box center [577, 99] width 169 height 43
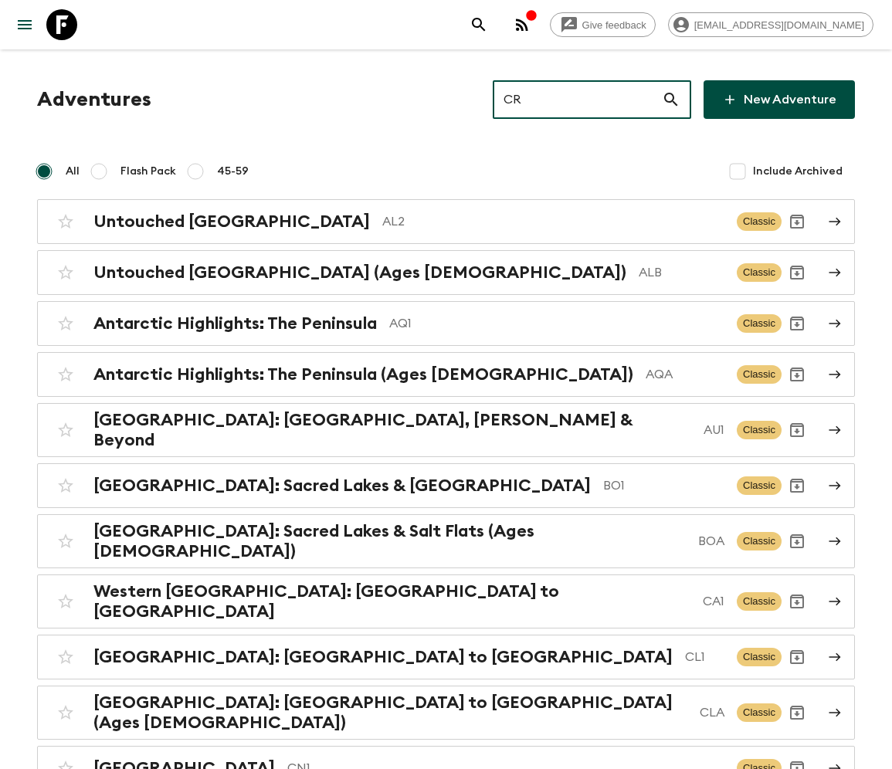
type input "CR2"
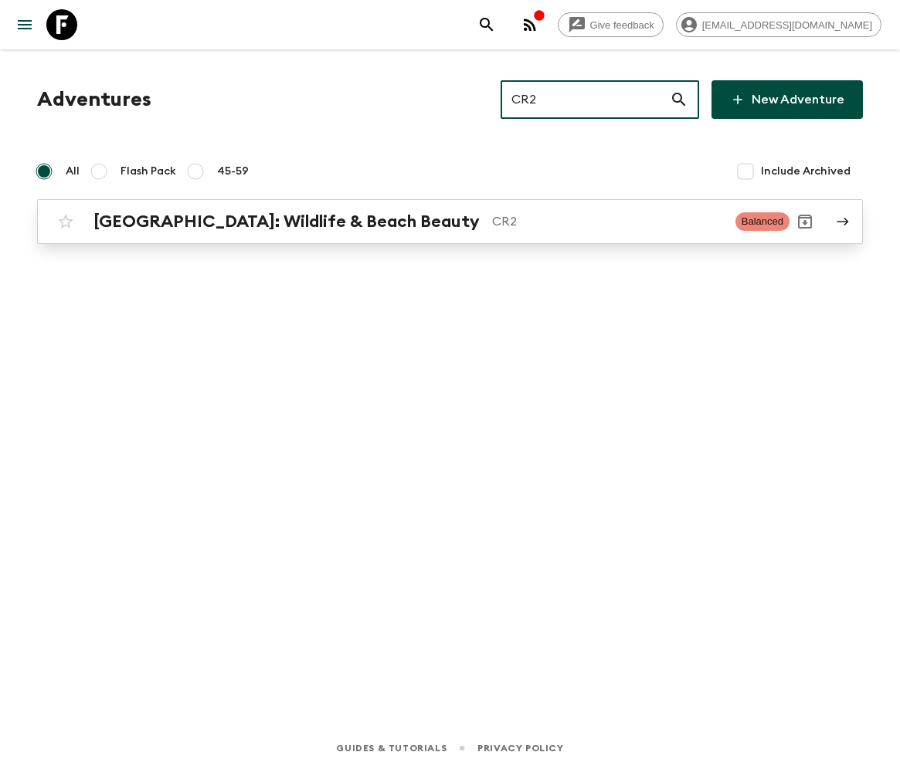
click at [239, 221] on h2 "[GEOGRAPHIC_DATA]: Wildlife & Beach Beauty" at bounding box center [286, 222] width 386 height 20
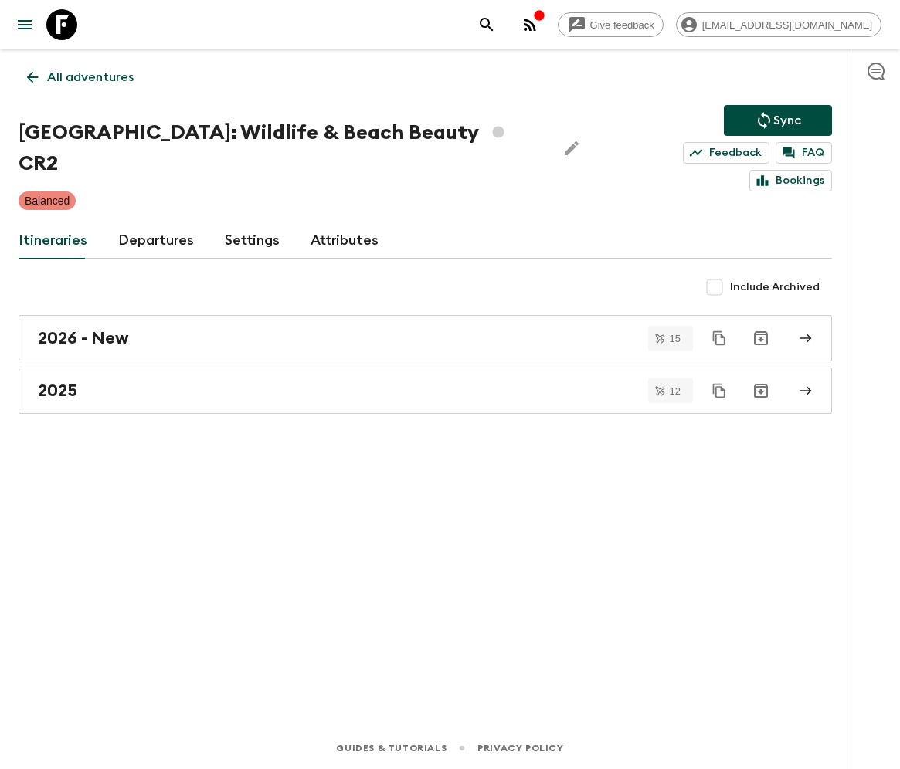
click at [153, 222] on link "Departures" at bounding box center [156, 240] width 76 height 37
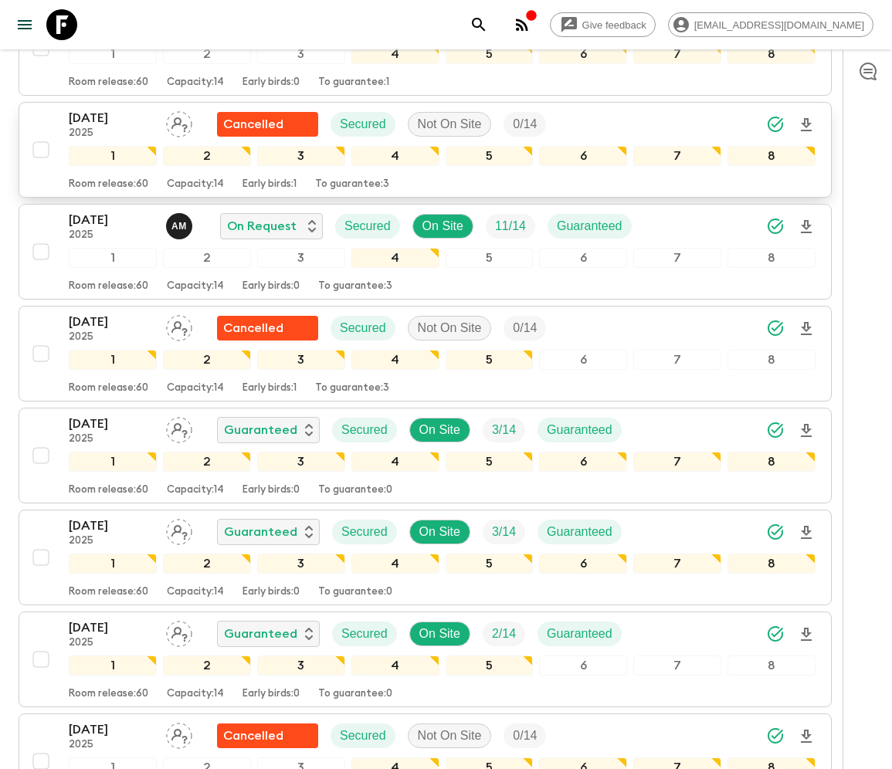
scroll to position [927, 0]
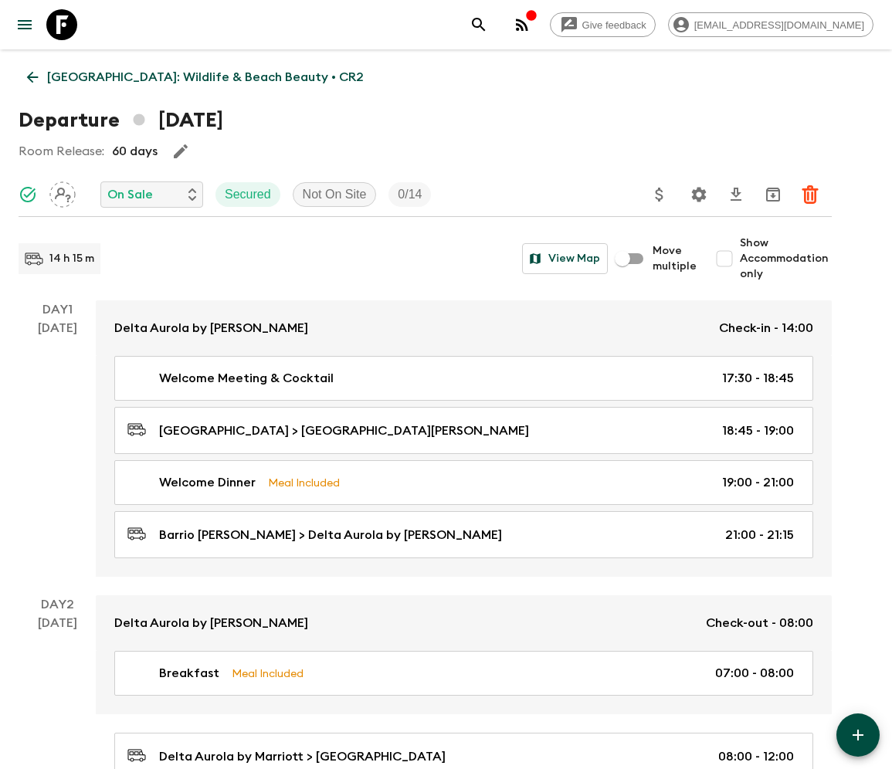
click at [33, 76] on icon at bounding box center [32, 77] width 17 height 17
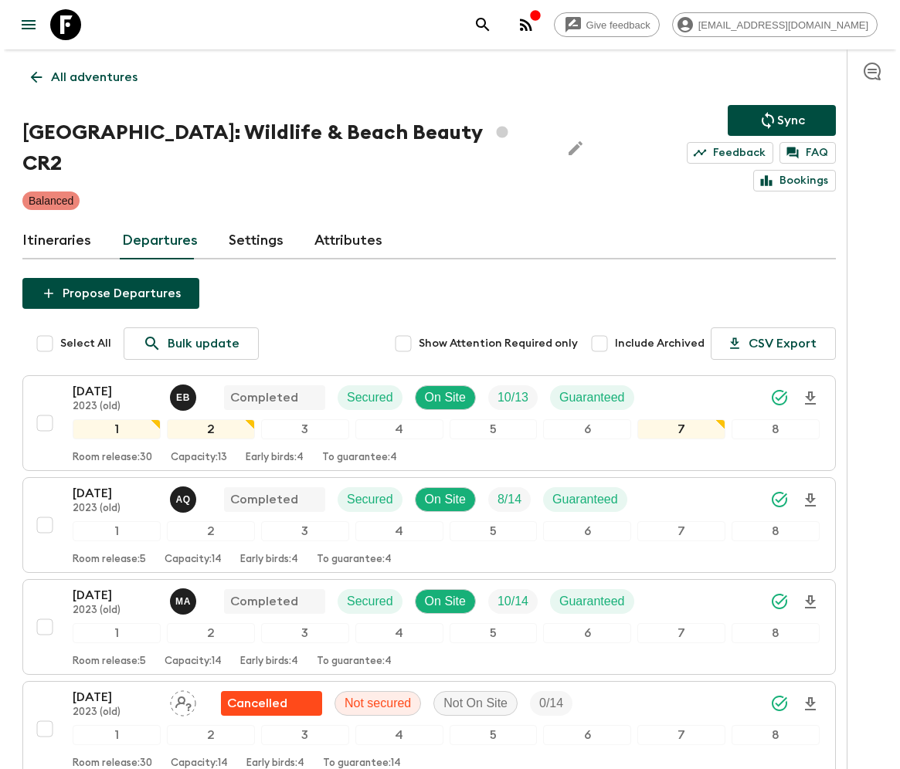
scroll to position [1287, 0]
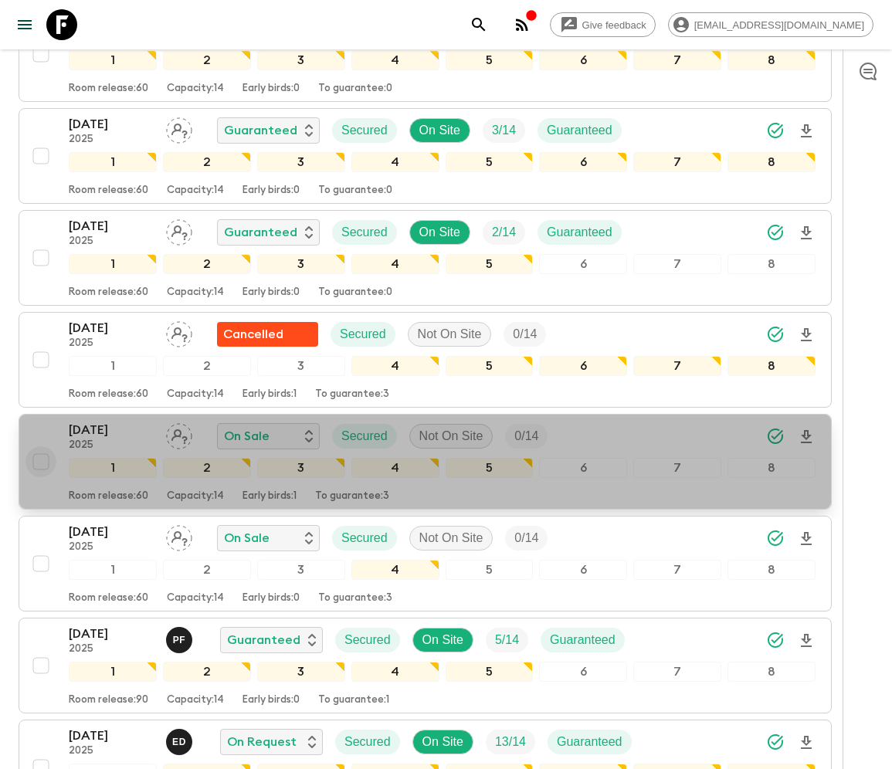
click at [39, 447] on input "checkbox" at bounding box center [40, 462] width 31 height 31
checkbox input "true"
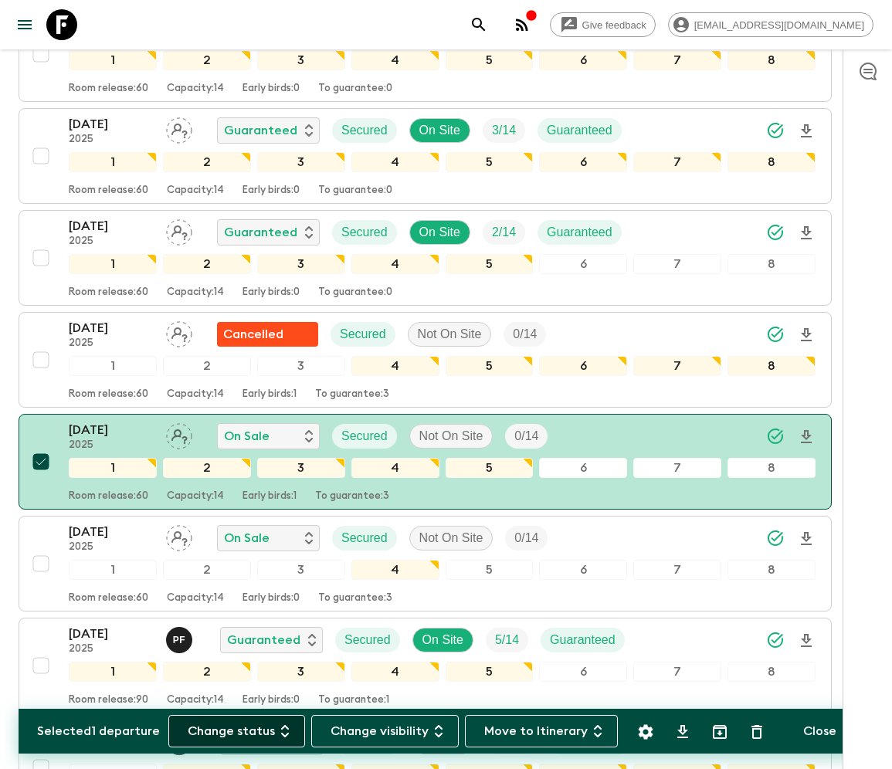
click at [246, 715] on button "Change status" at bounding box center [236, 731] width 137 height 32
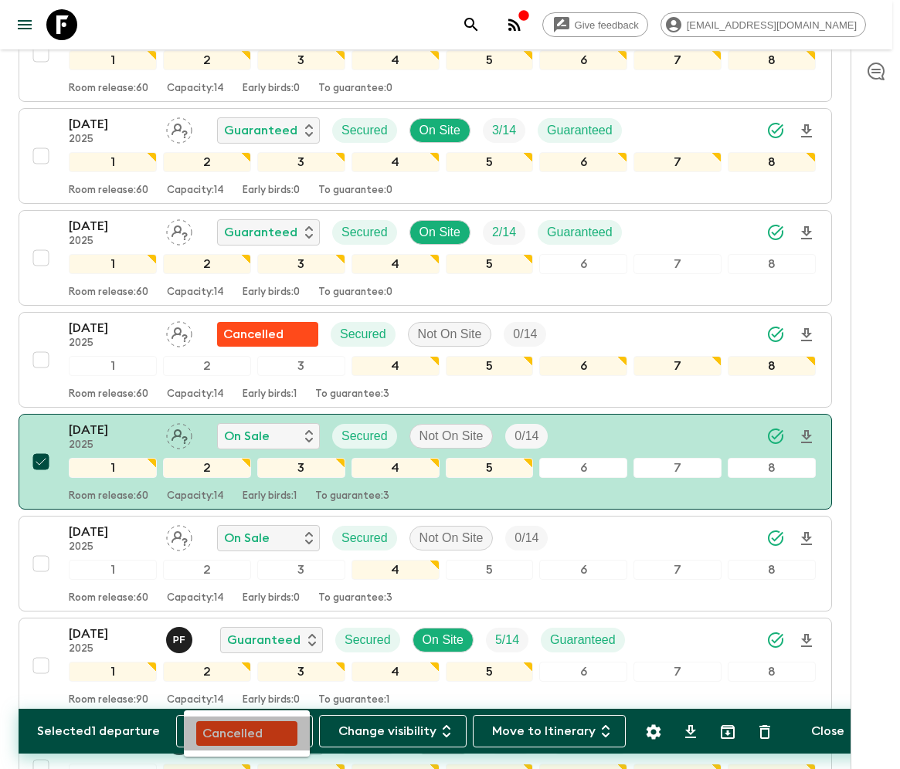
click at [246, 715] on p "Cancelled" at bounding box center [232, 734] width 60 height 19
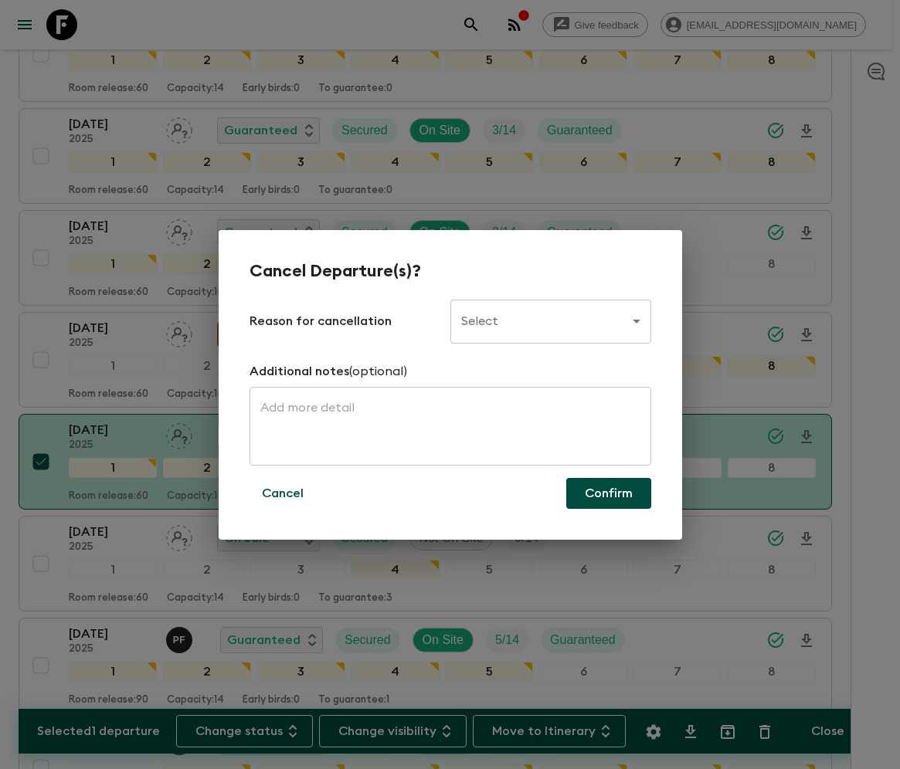
click at [549, 321] on body "Give feedback [PERSON_NAME][EMAIL_ADDRESS][DOMAIN_NAME] All adventures [GEOGRAP…" at bounding box center [450, 599] width 900 height 3773
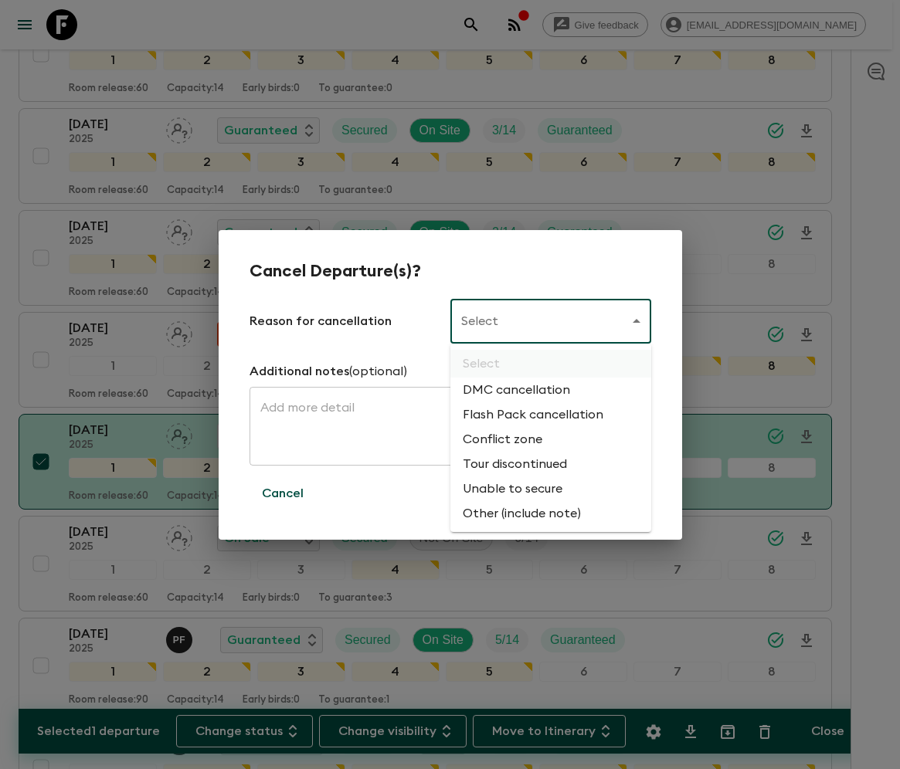
click at [530, 416] on li "Flash Pack cancellation" at bounding box center [550, 415] width 201 height 25
type input "FLASHPACK_CANCELLATION"
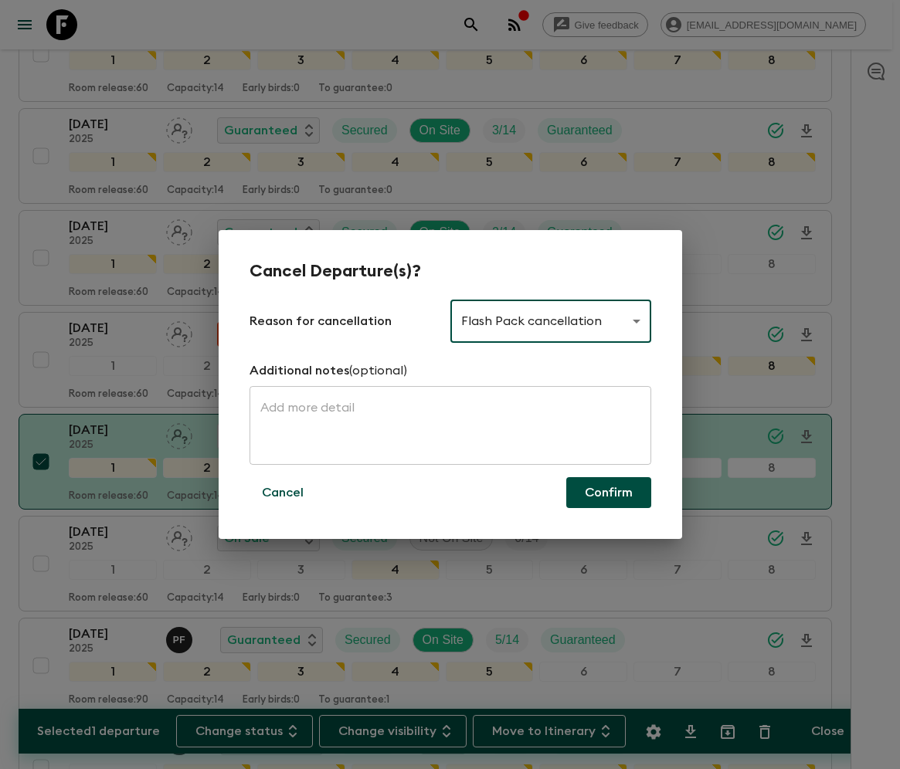
click at [609, 493] on button "Confirm" at bounding box center [608, 492] width 85 height 31
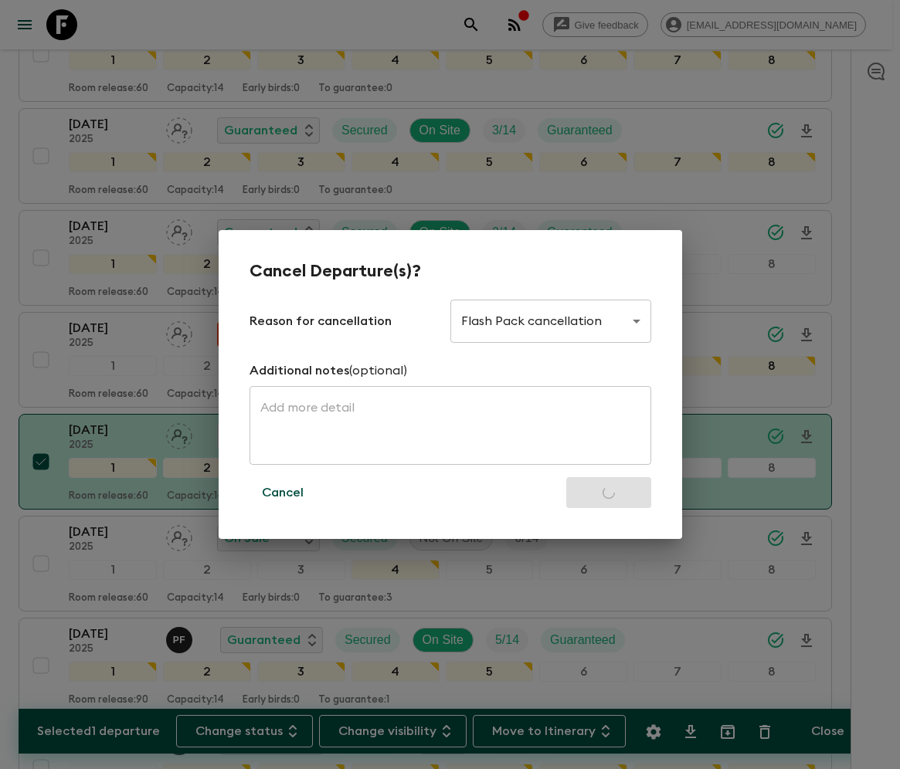
checkbox input "false"
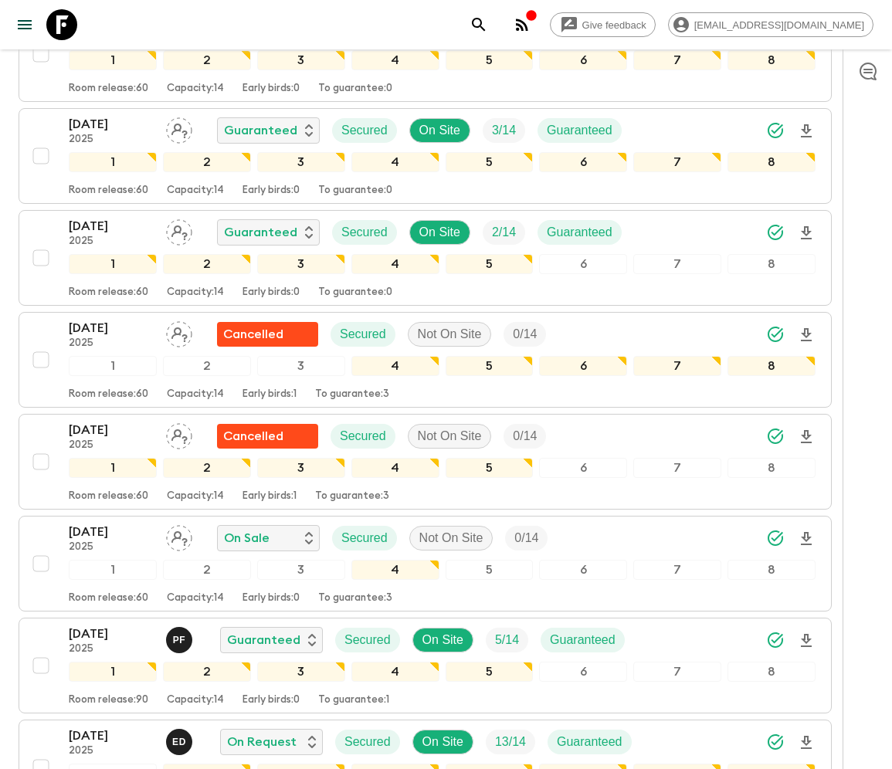
click at [24, 23] on icon "menu" at bounding box center [24, 24] width 19 height 19
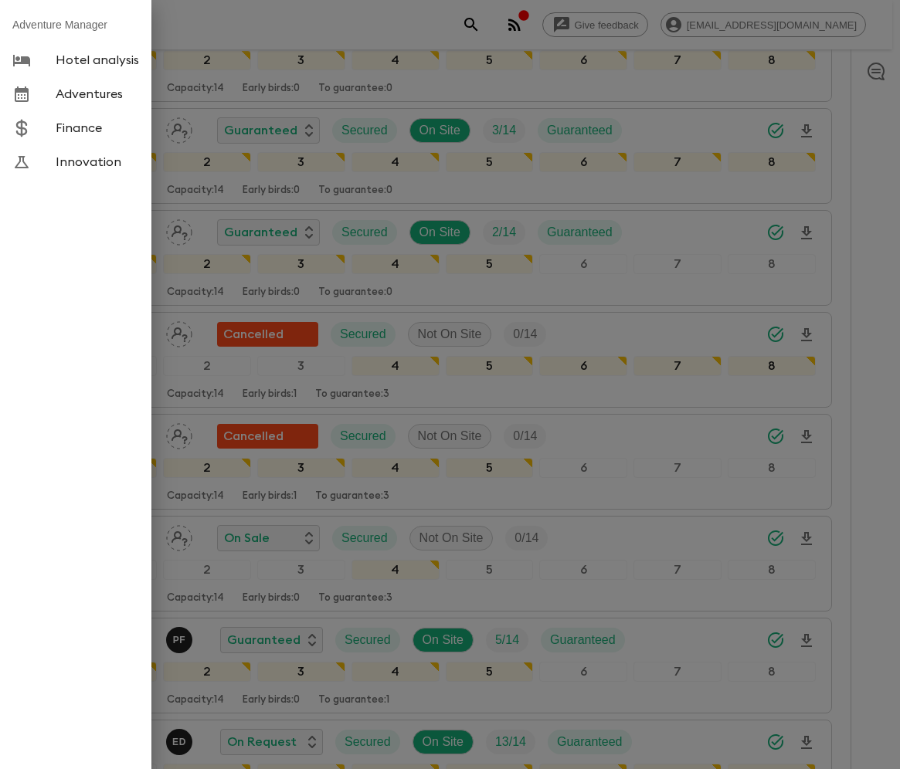
click at [89, 95] on span "Adventures" at bounding box center [97, 94] width 83 height 15
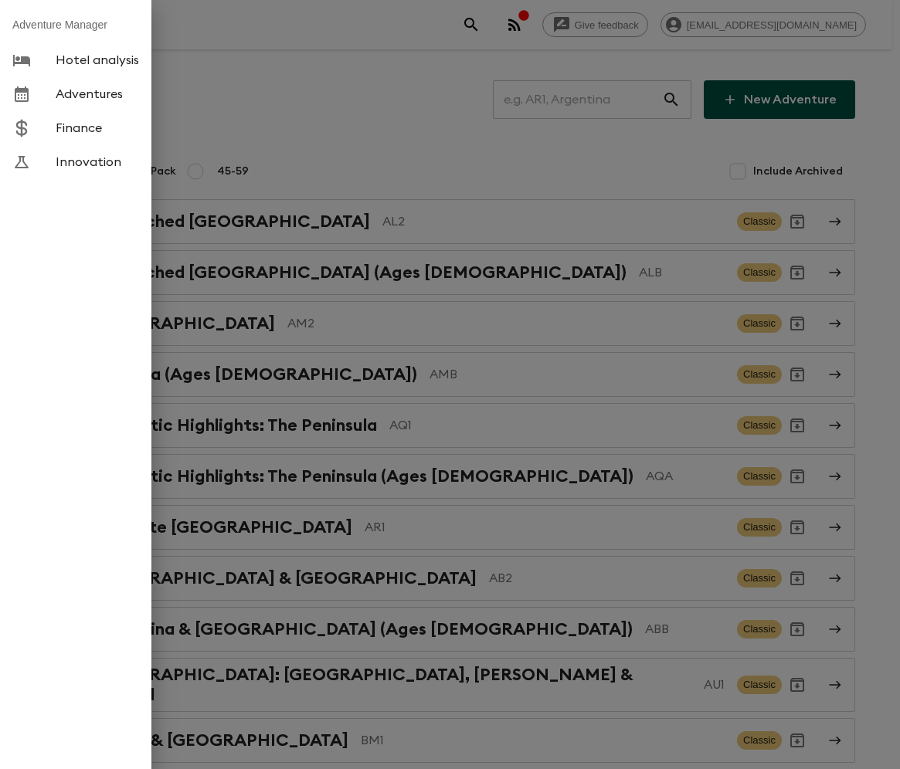
click at [589, 100] on div at bounding box center [450, 384] width 900 height 769
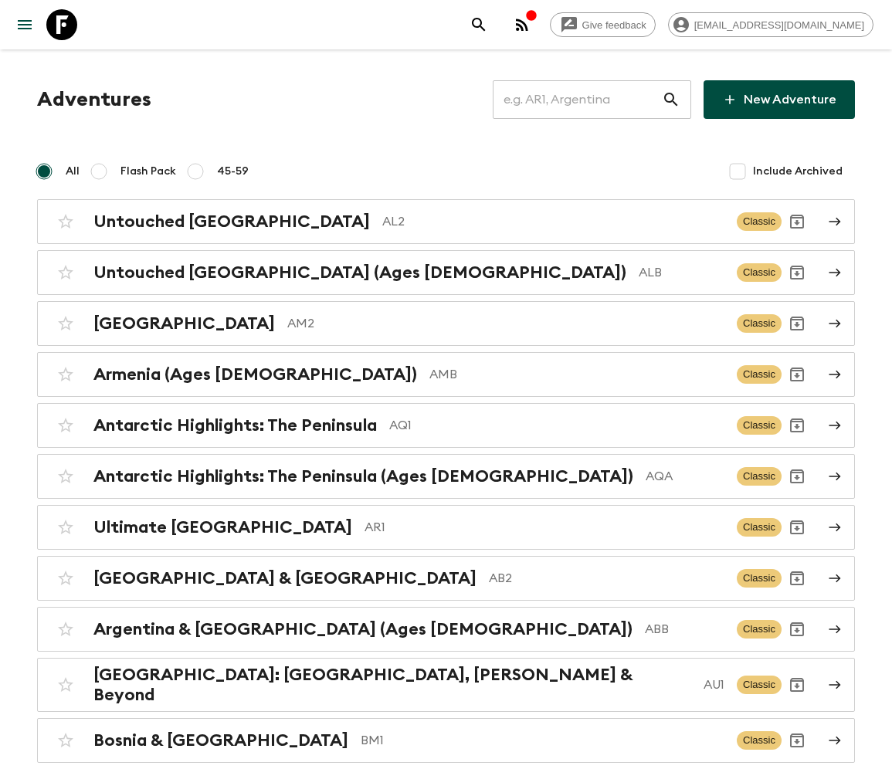
click at [9, 9] on button "menu" at bounding box center [24, 24] width 31 height 31
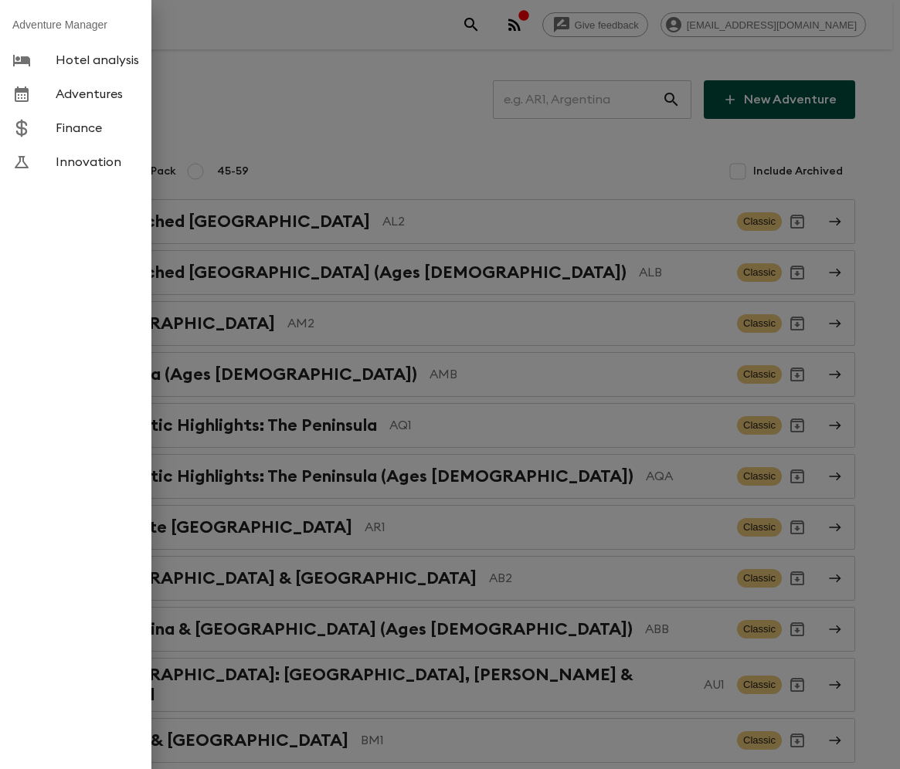
click at [450, 335] on div at bounding box center [450, 384] width 900 height 769
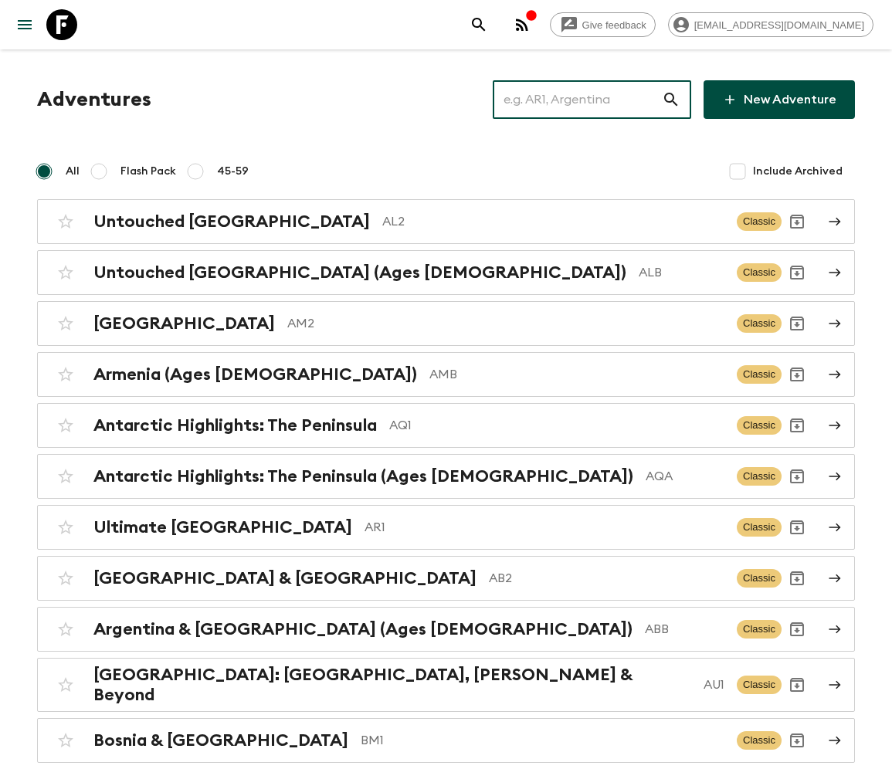
click at [589, 100] on input "text" at bounding box center [577, 99] width 169 height 43
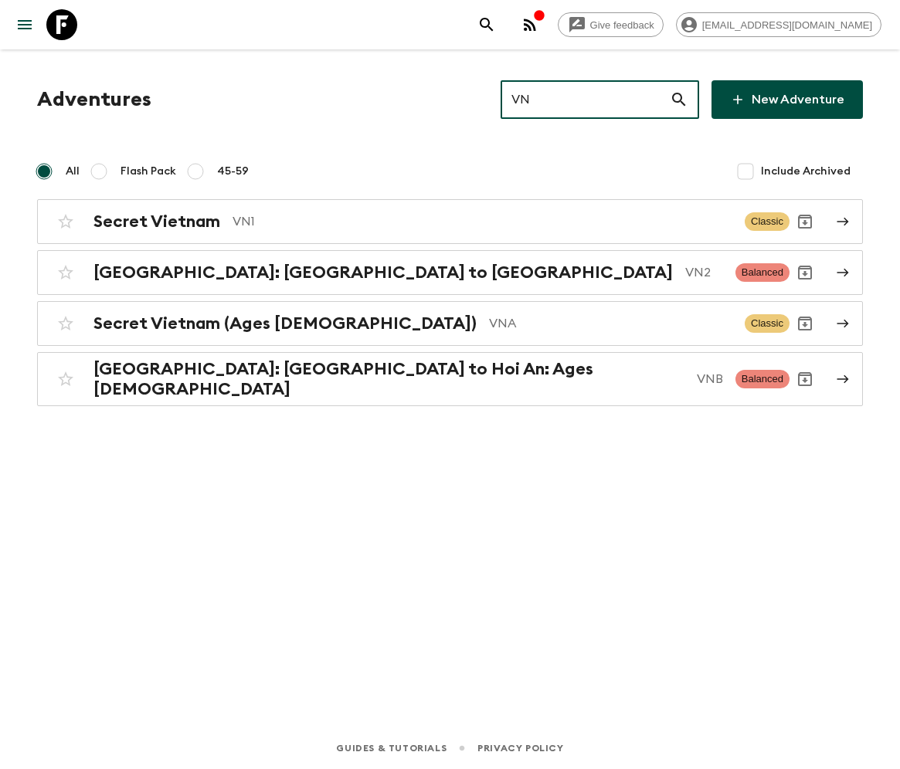
type input "VN1"
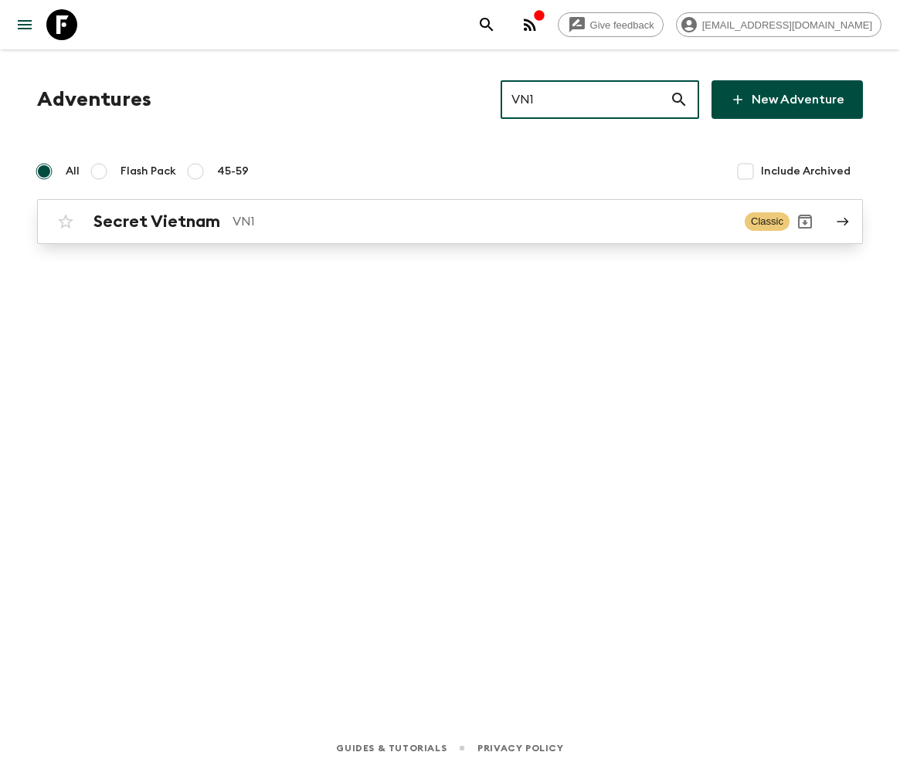
click at [155, 221] on h2 "Secret Vietnam" at bounding box center [156, 222] width 127 height 20
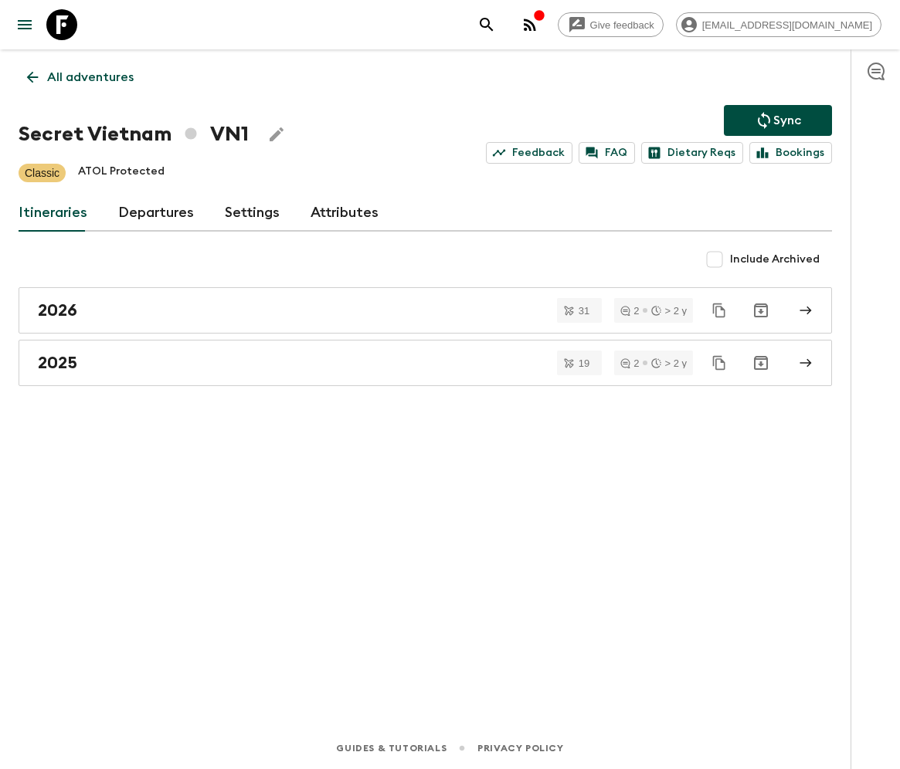
click at [153, 212] on link "Departures" at bounding box center [156, 213] width 76 height 37
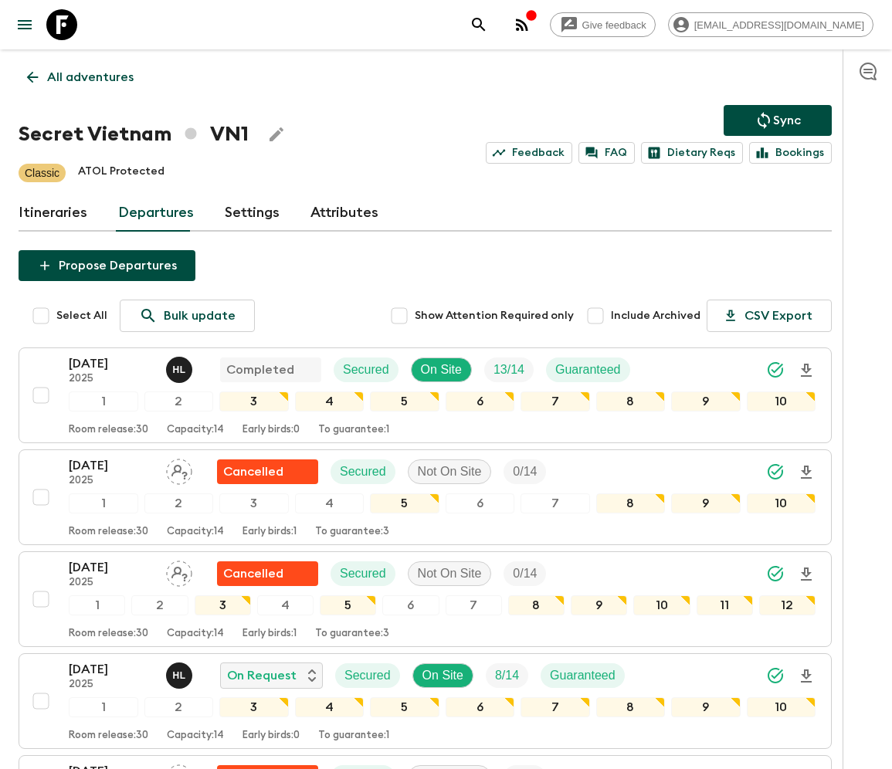
click at [89, 77] on p "All adventures" at bounding box center [90, 77] width 87 height 19
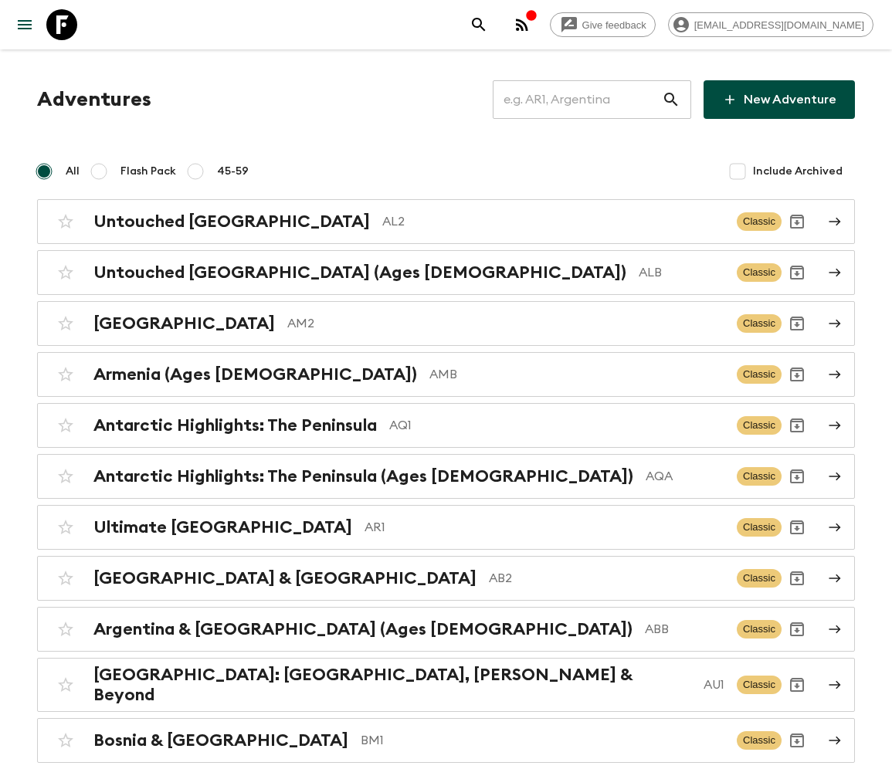
click at [588, 100] on input "text" at bounding box center [577, 99] width 169 height 43
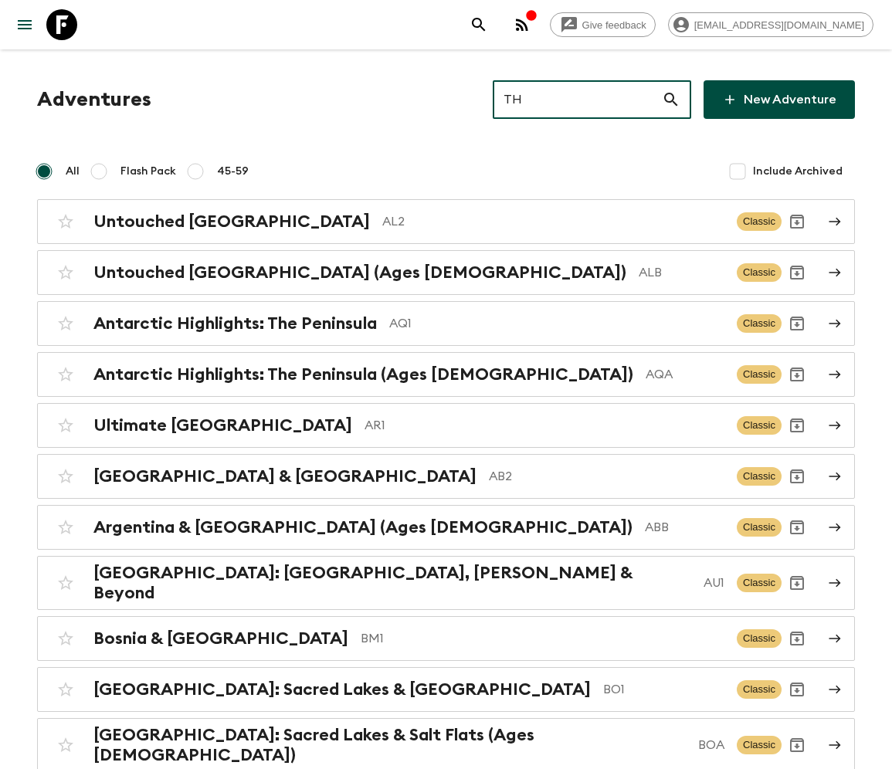
type input "TH1"
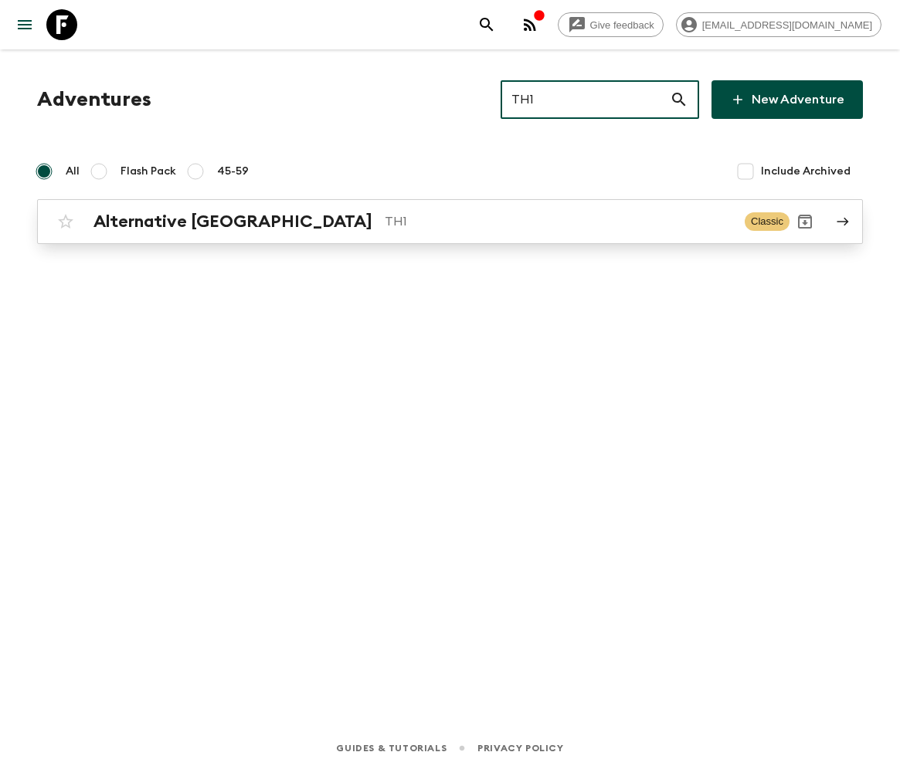
click at [176, 221] on h2 "Alternative [GEOGRAPHIC_DATA]" at bounding box center [232, 222] width 279 height 20
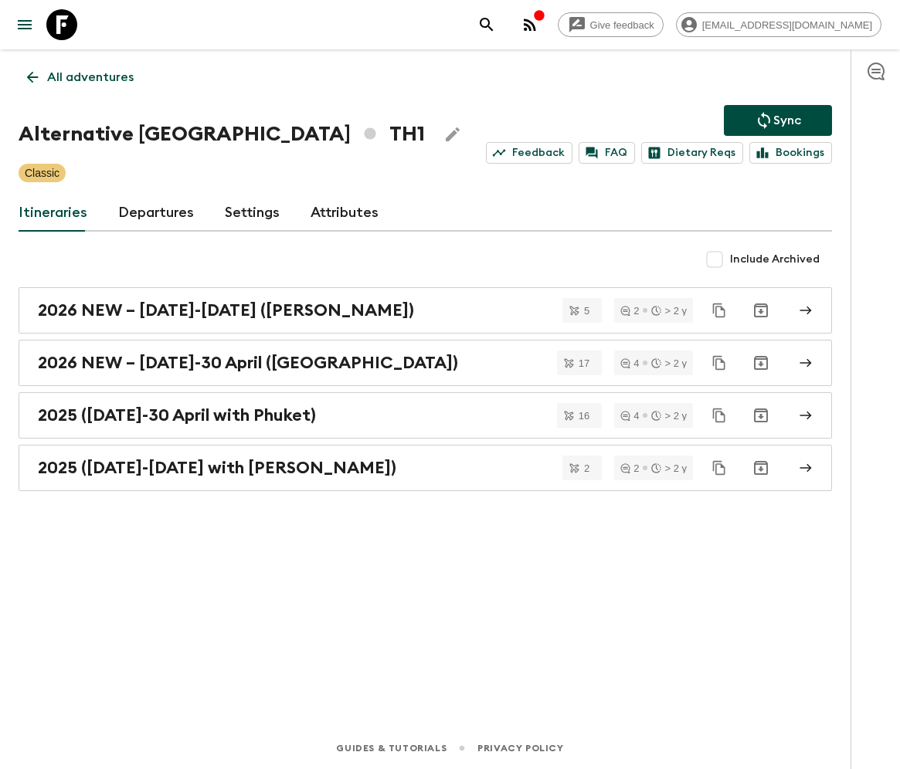
click at [153, 212] on link "Departures" at bounding box center [156, 213] width 76 height 37
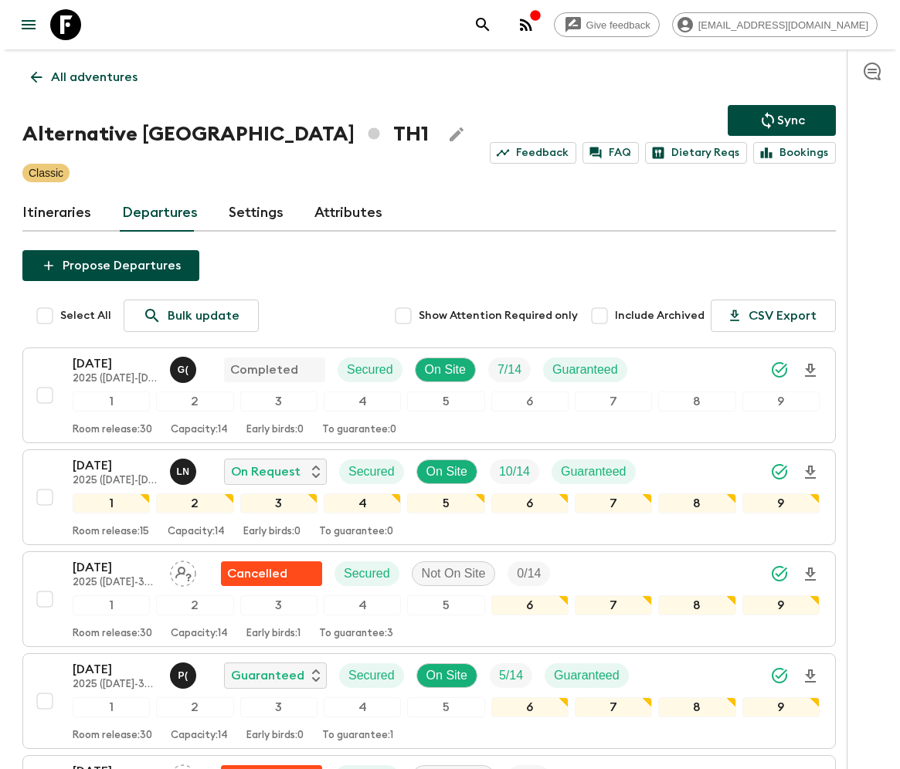
scroll to position [682, 0]
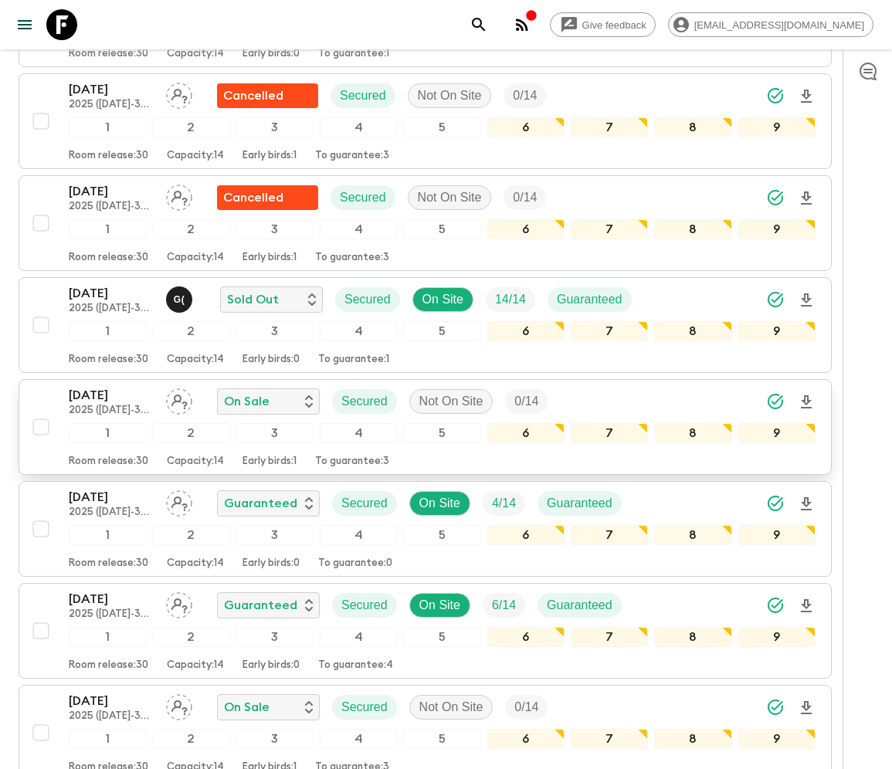
click at [39, 417] on input "checkbox" at bounding box center [40, 427] width 31 height 31
checkbox input "true"
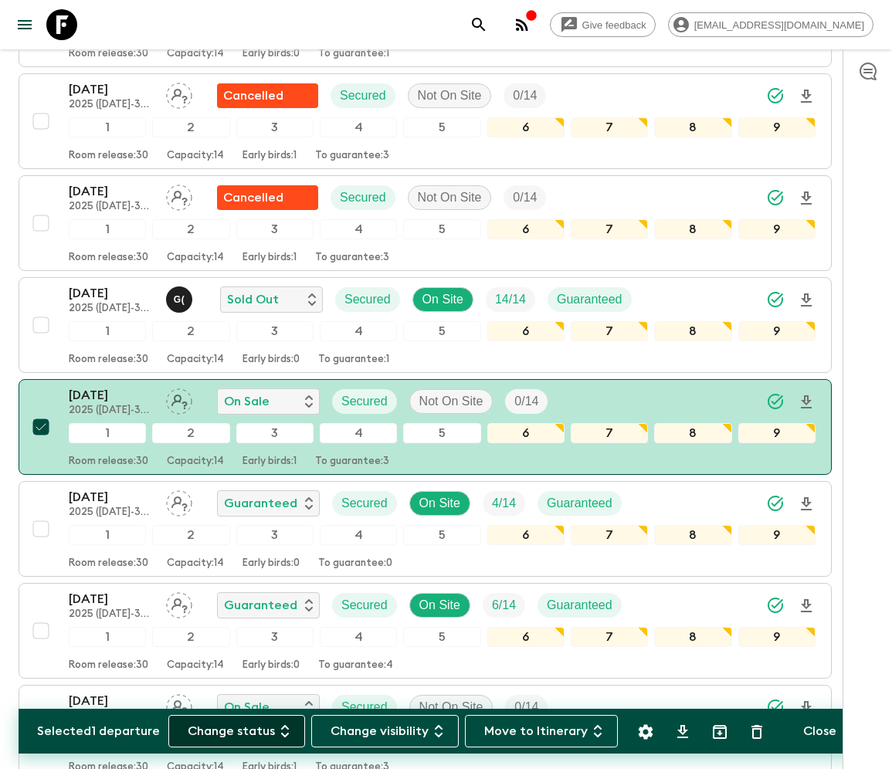
click at [238, 715] on button "Change status" at bounding box center [236, 731] width 137 height 32
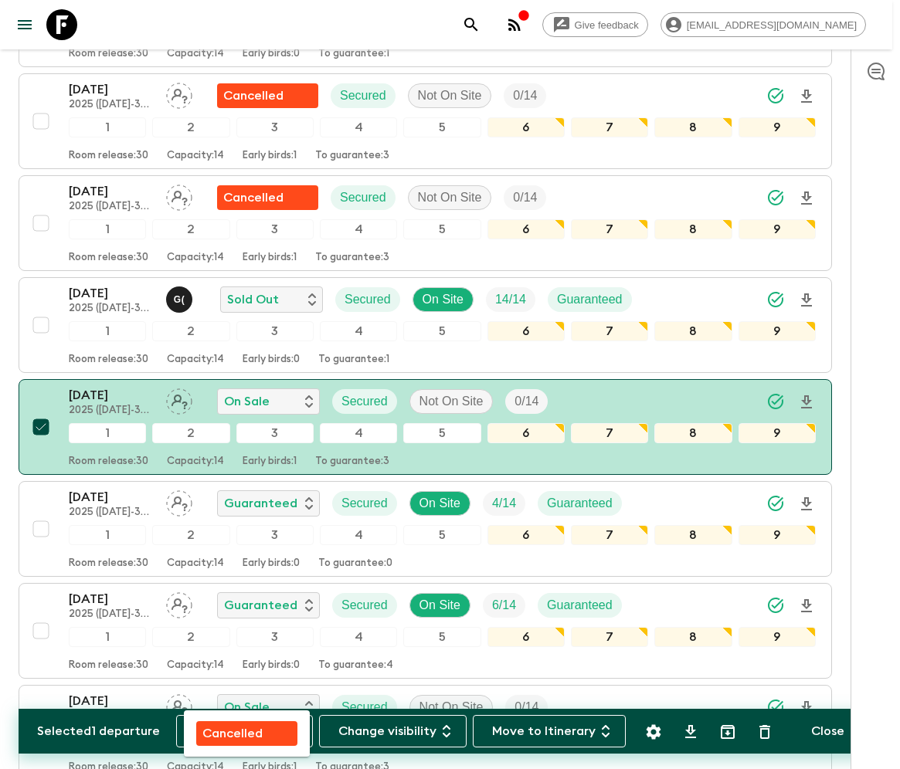
click at [246, 715] on p "Cancelled" at bounding box center [232, 734] width 60 height 19
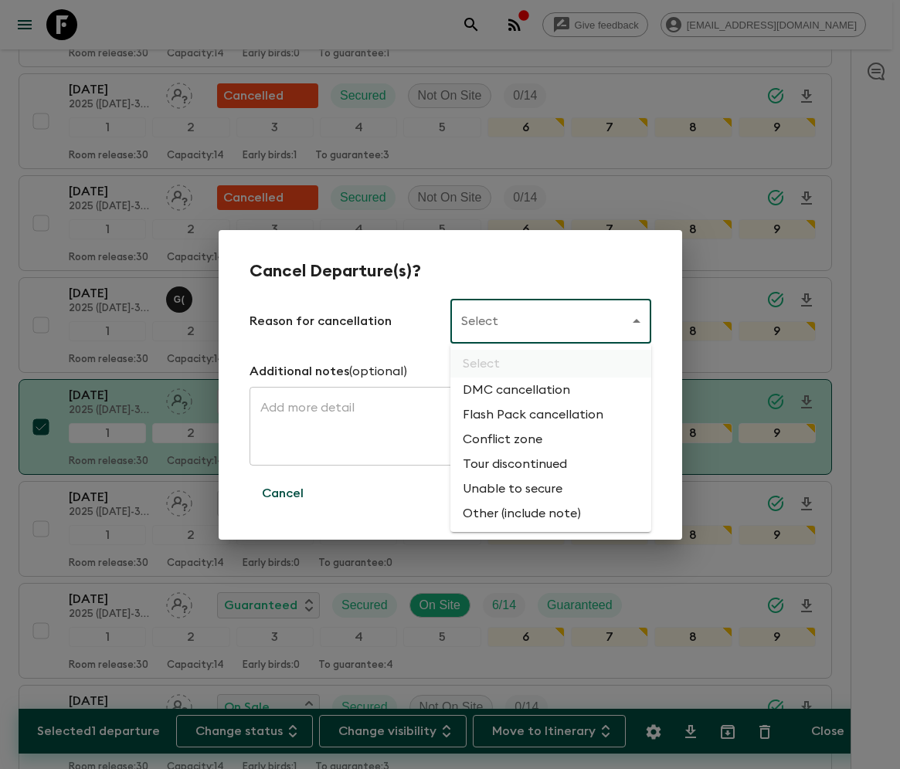
click at [530, 416] on li "Flash Pack cancellation" at bounding box center [550, 415] width 201 height 25
type input "FLASHPACK_CANCELLATION"
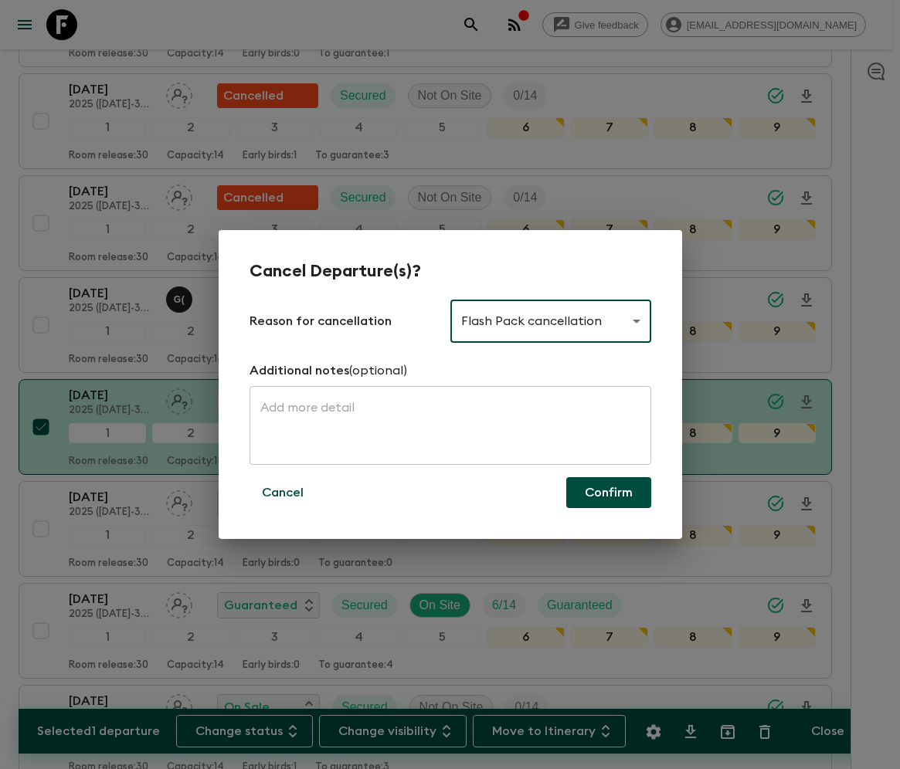
click at [607, 493] on button "Confirm" at bounding box center [608, 492] width 85 height 31
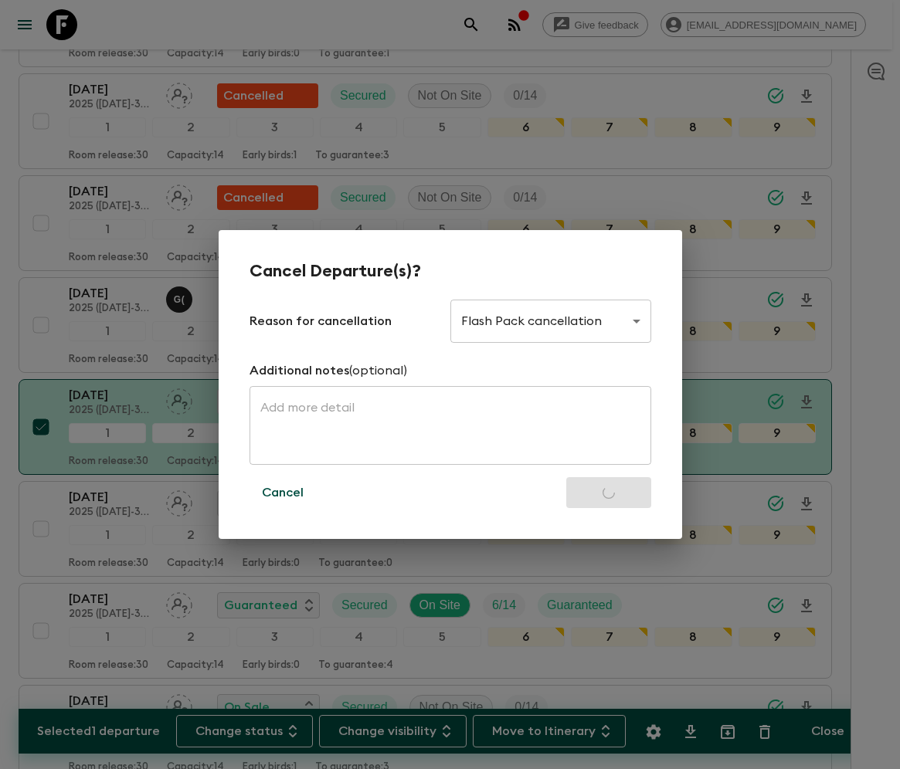
checkbox input "false"
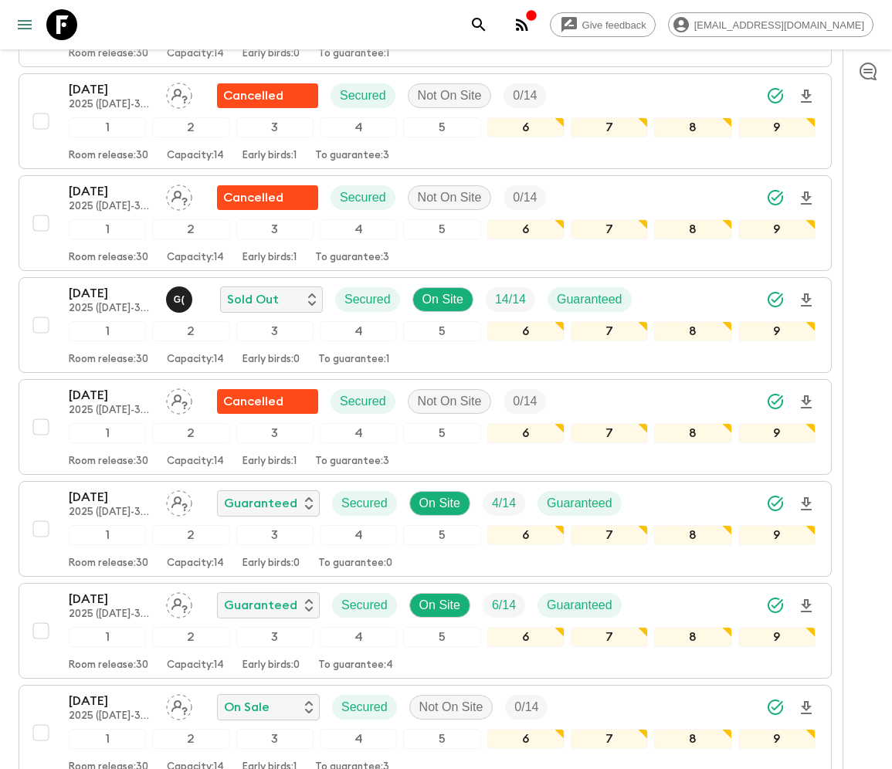
click at [24, 23] on icon "menu" at bounding box center [24, 24] width 19 height 19
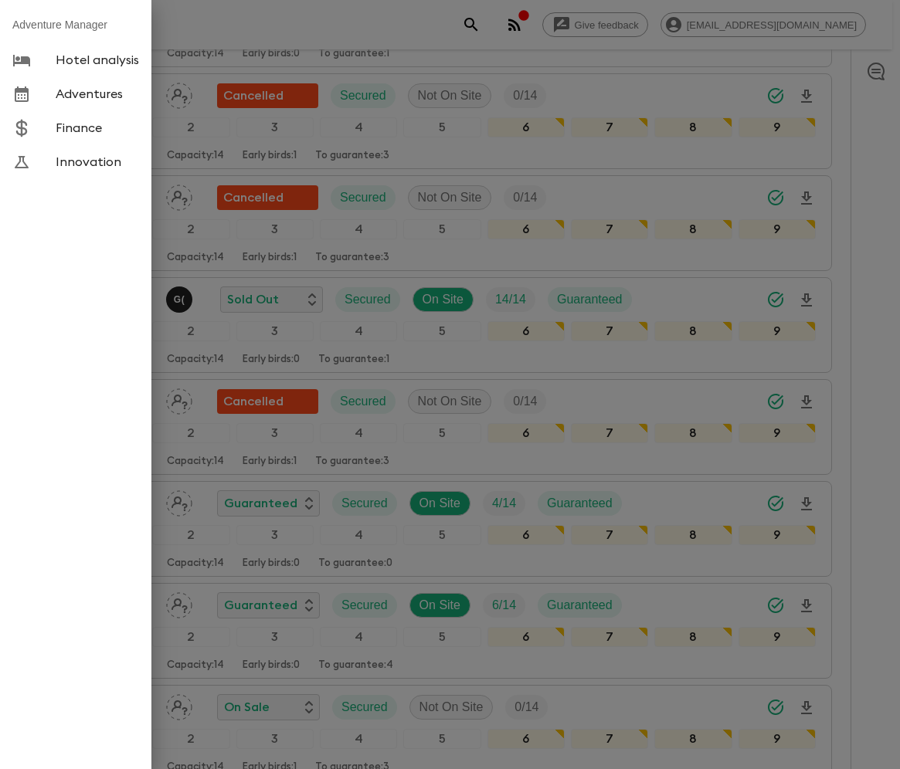
click at [89, 95] on span "Adventures" at bounding box center [97, 94] width 83 height 15
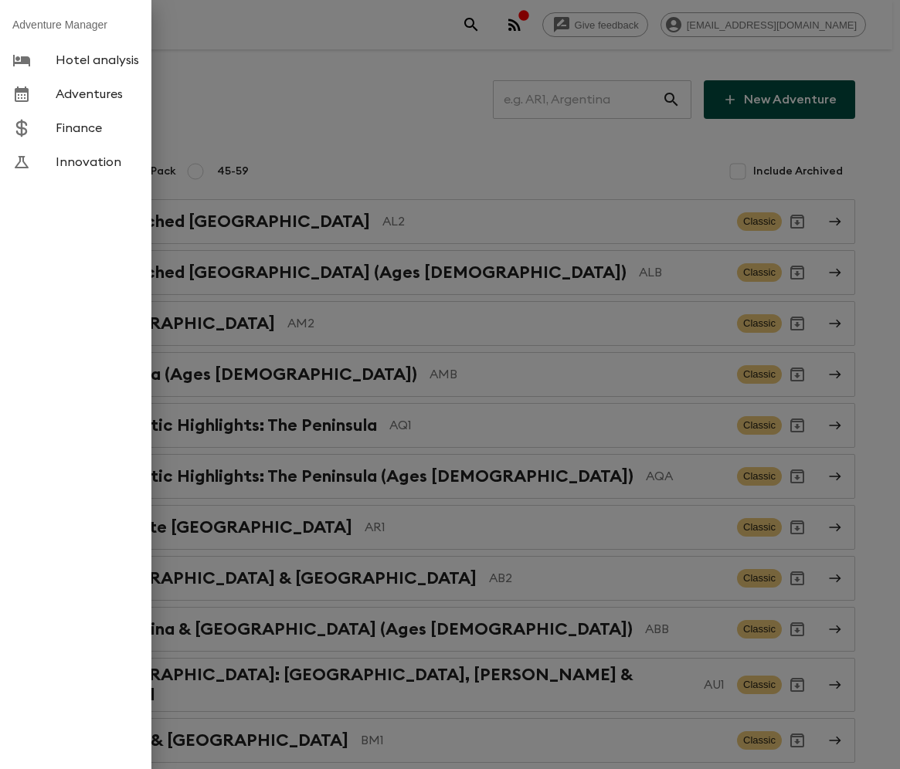
click at [588, 100] on div at bounding box center [450, 384] width 900 height 769
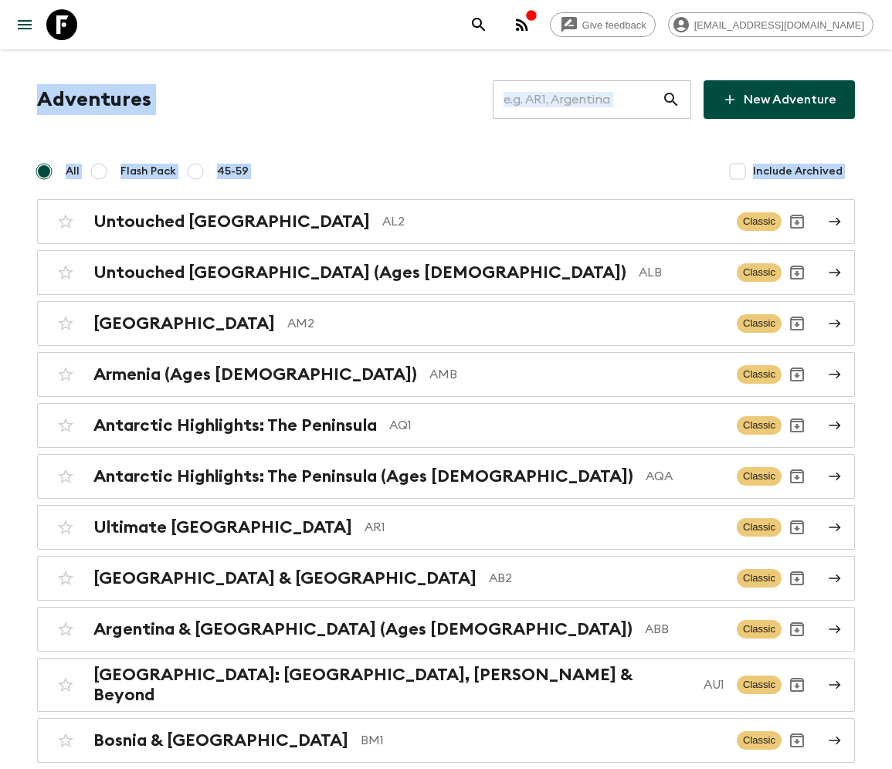
click at [9, 9] on button "menu" at bounding box center [24, 24] width 31 height 31
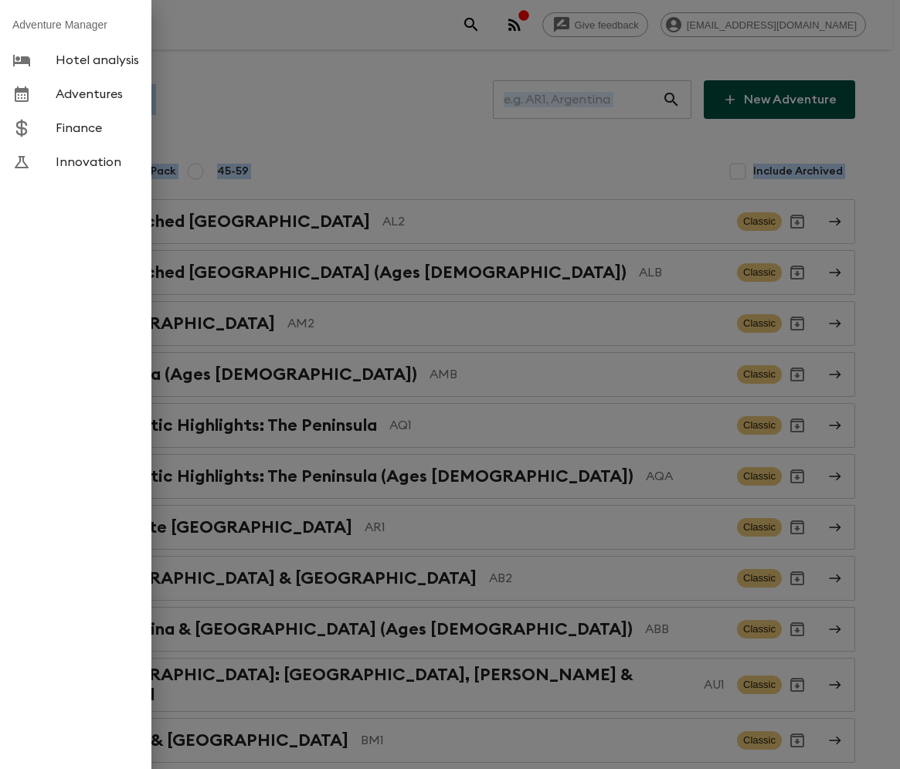
click at [412, 335] on div at bounding box center [450, 384] width 900 height 769
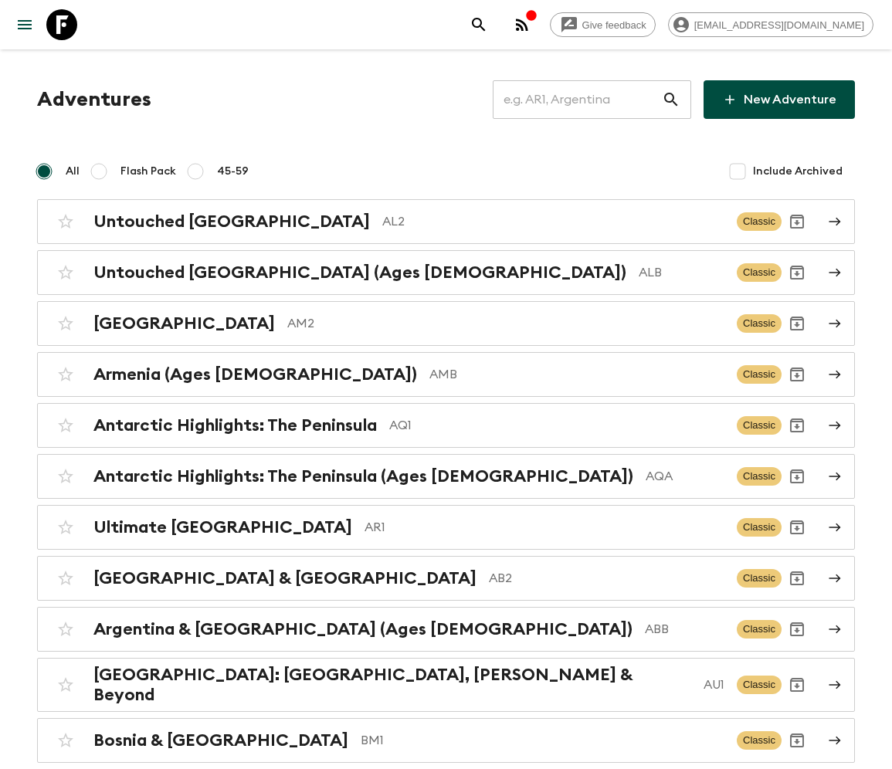
click at [588, 100] on input "text" at bounding box center [577, 99] width 169 height 43
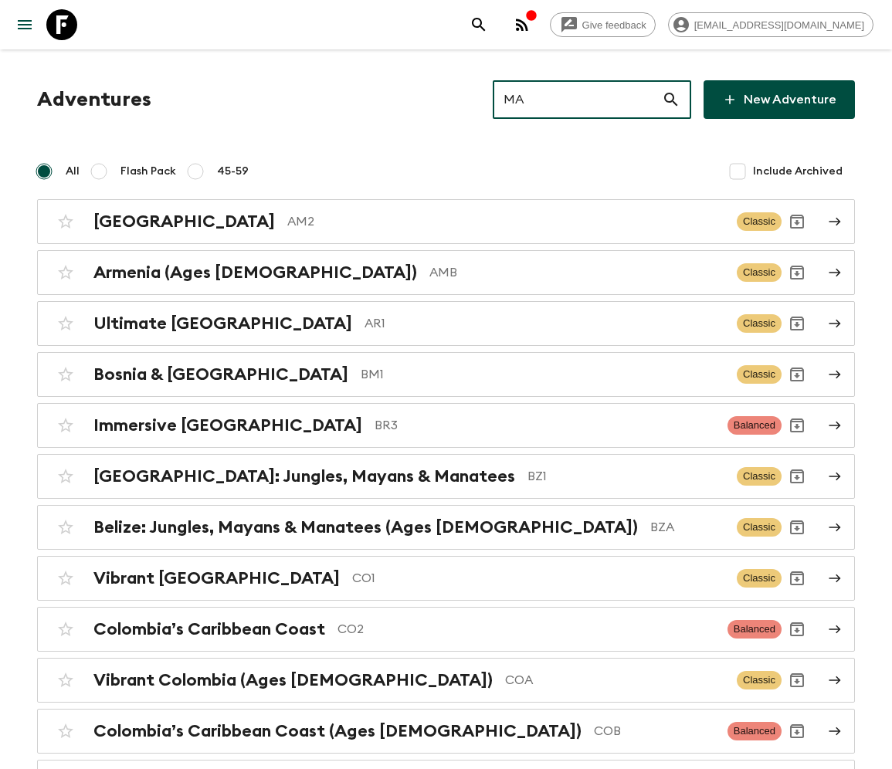
type input "MA4"
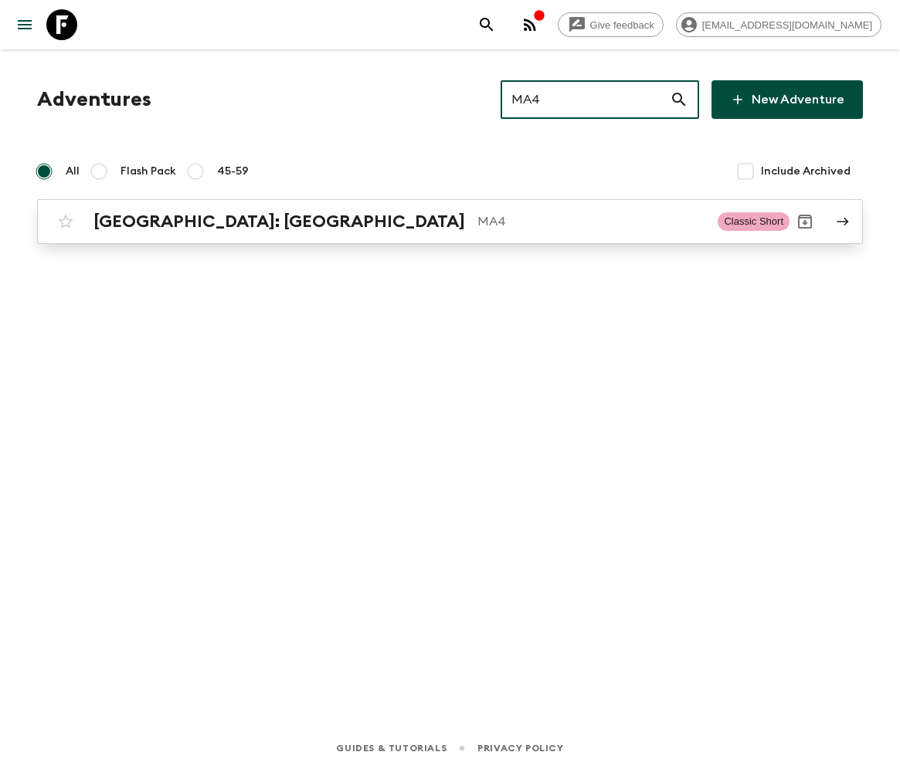
click at [176, 221] on h2 "[GEOGRAPHIC_DATA]: [GEOGRAPHIC_DATA]" at bounding box center [279, 222] width 372 height 20
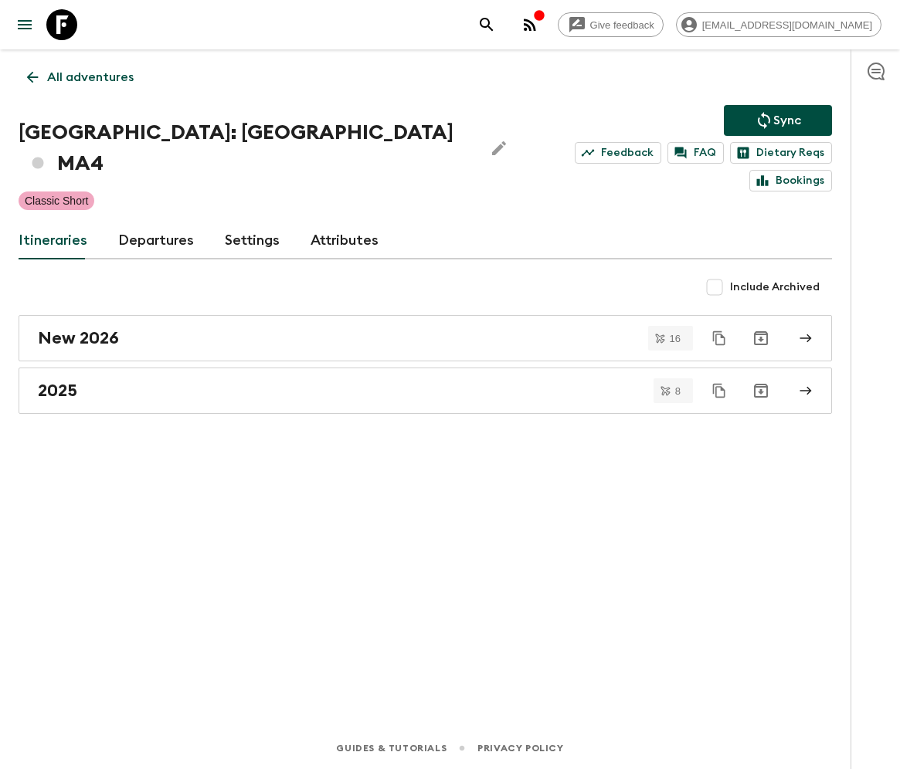
click at [153, 222] on link "Departures" at bounding box center [156, 240] width 76 height 37
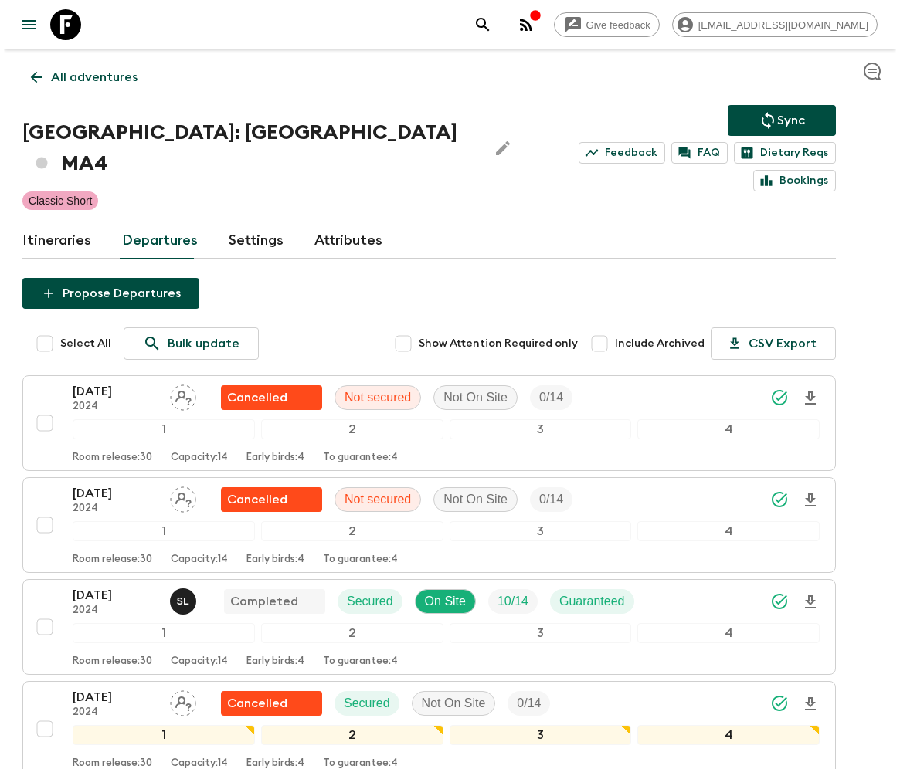
scroll to position [1388, 0]
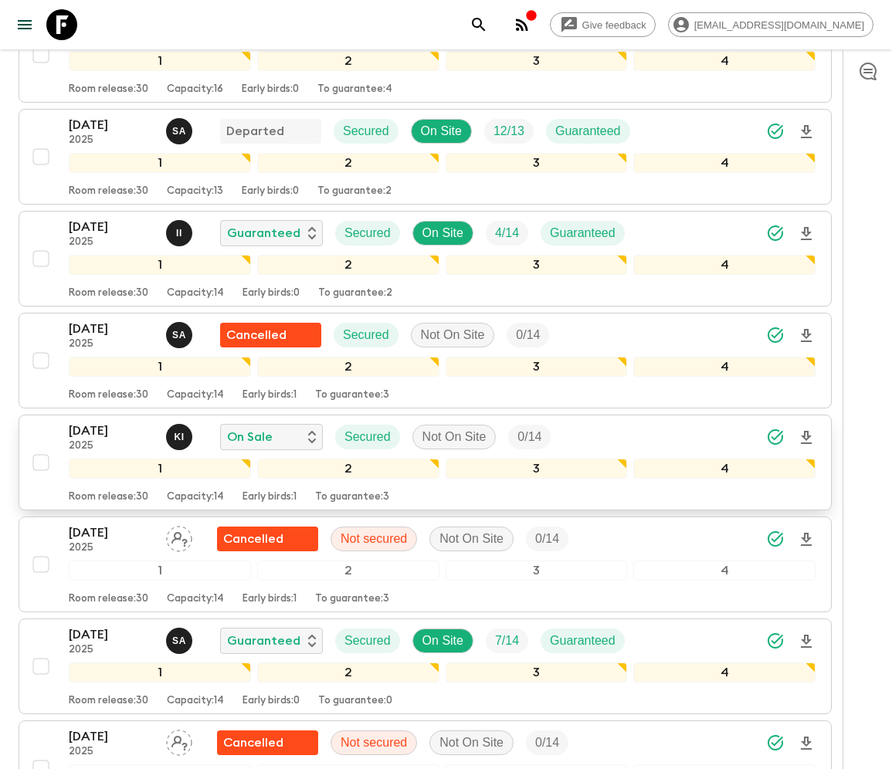
click at [39, 447] on input "checkbox" at bounding box center [40, 462] width 31 height 31
checkbox input "true"
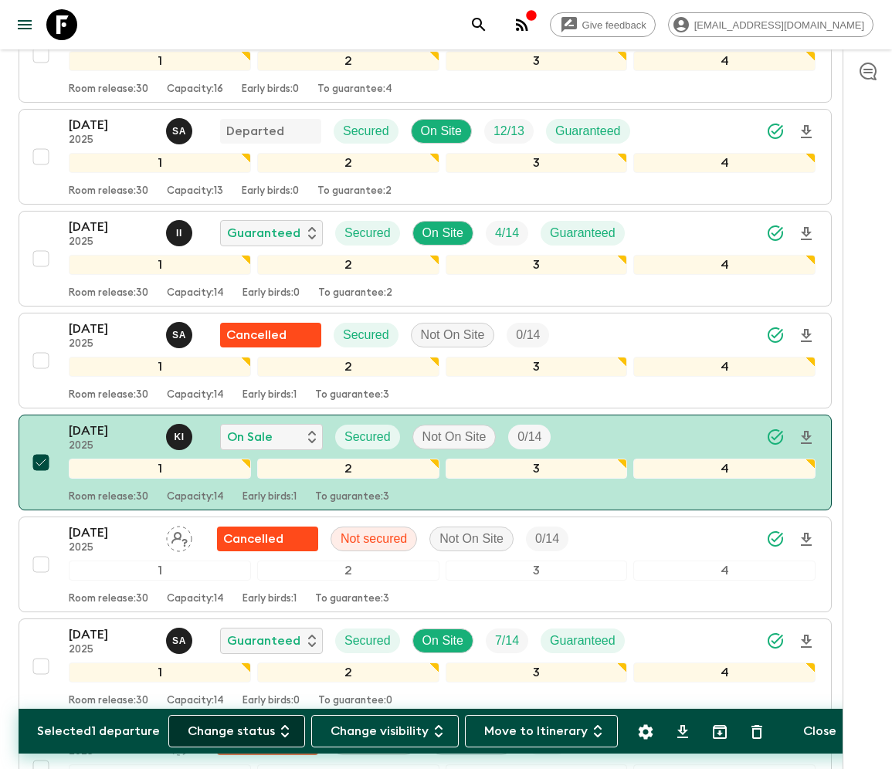
click at [246, 715] on button "Change status" at bounding box center [236, 731] width 137 height 32
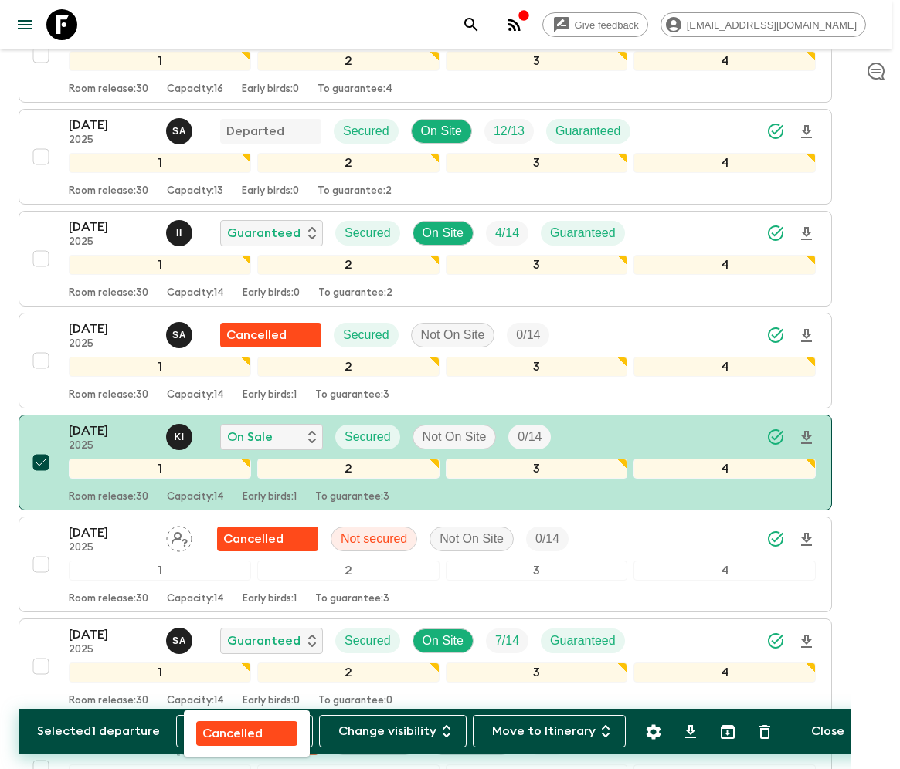
click at [246, 715] on p "Cancelled" at bounding box center [232, 734] width 60 height 19
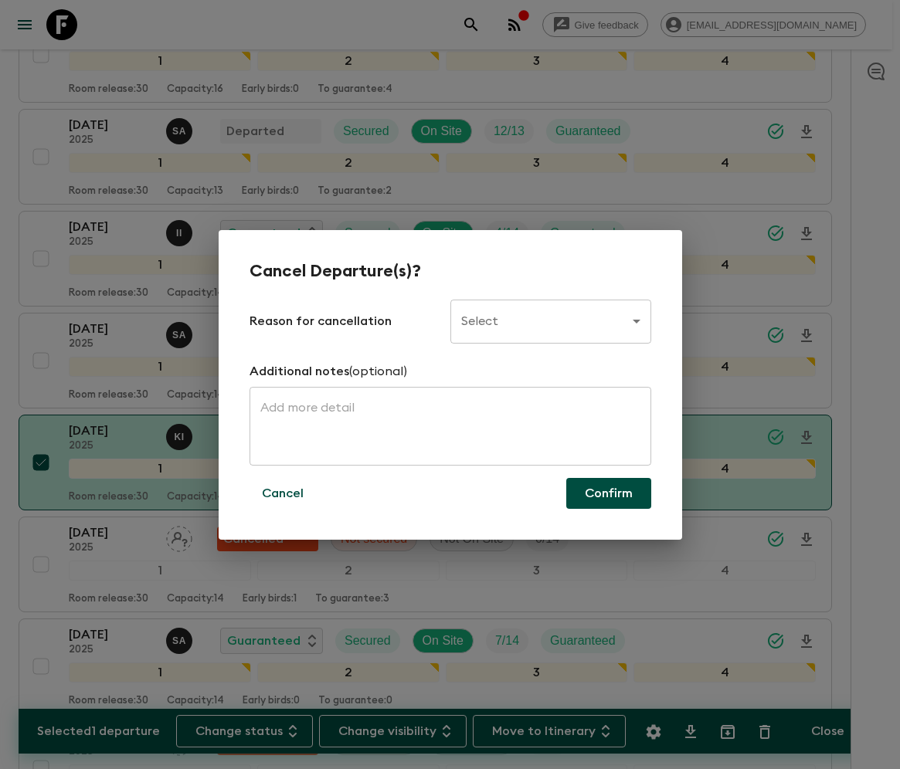
click at [549, 321] on body "Give feedback [EMAIL_ADDRESS][DOMAIN_NAME] All adventures [GEOGRAPHIC_DATA]: [G…" at bounding box center [450, 651] width 900 height 4079
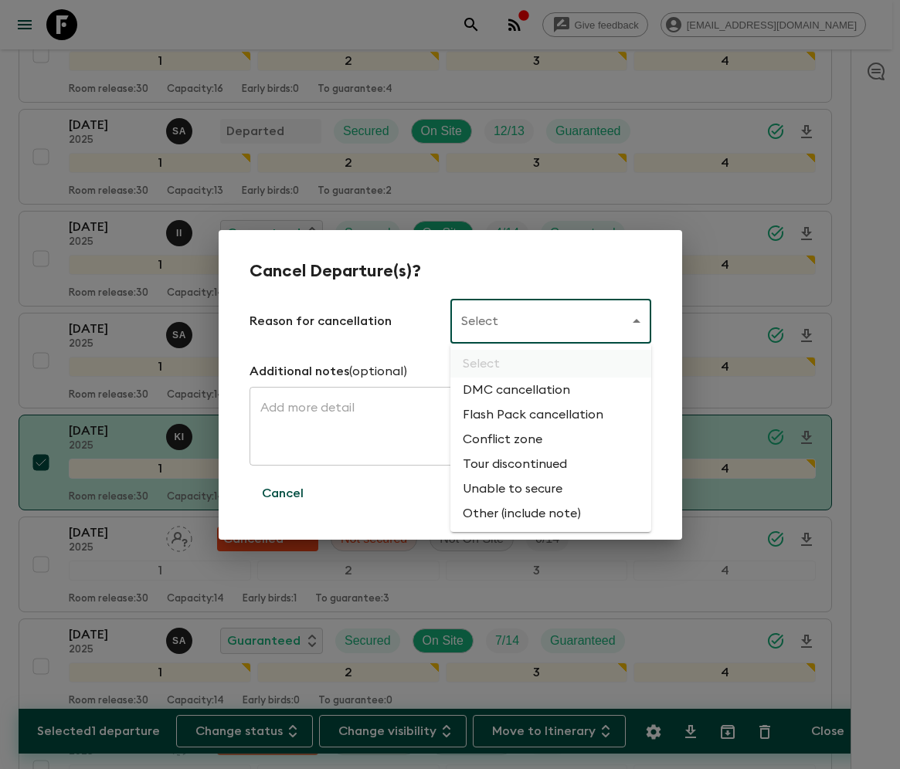
click at [530, 416] on li "Flash Pack cancellation" at bounding box center [550, 415] width 201 height 25
type input "FLASHPACK_CANCELLATION"
